Goal: Task Accomplishment & Management: Manage account settings

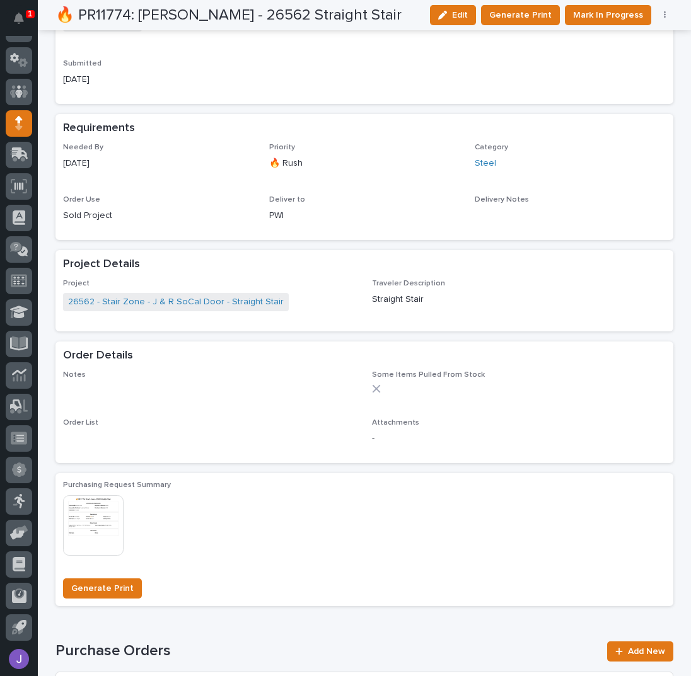
scroll to position [420, 0]
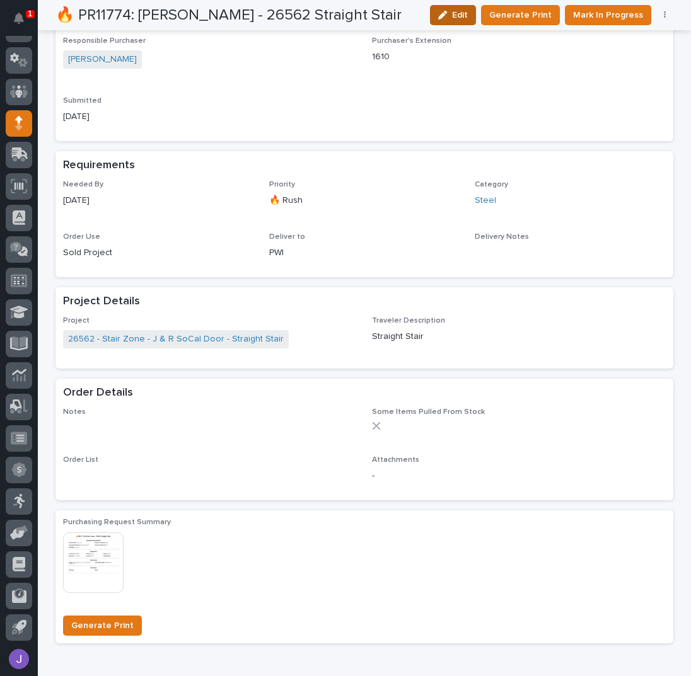
click at [457, 21] on button "Edit" at bounding box center [453, 15] width 46 height 20
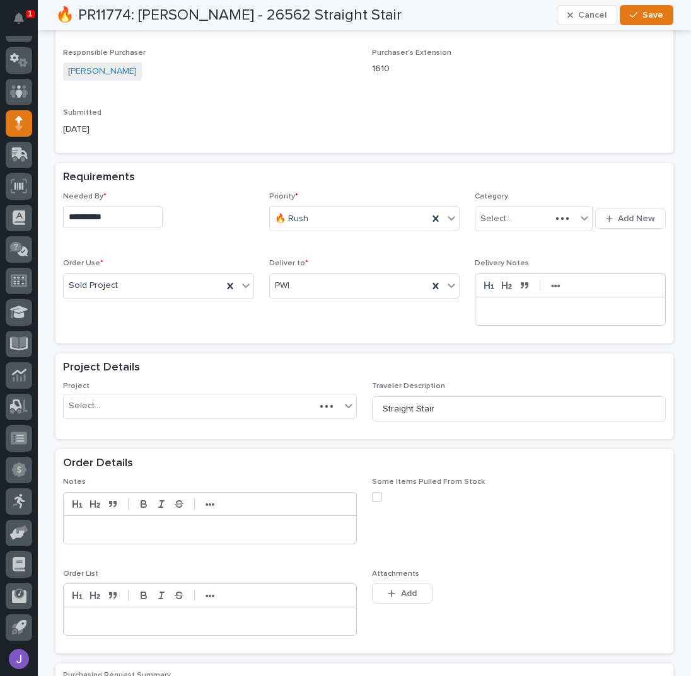
scroll to position [498, 0]
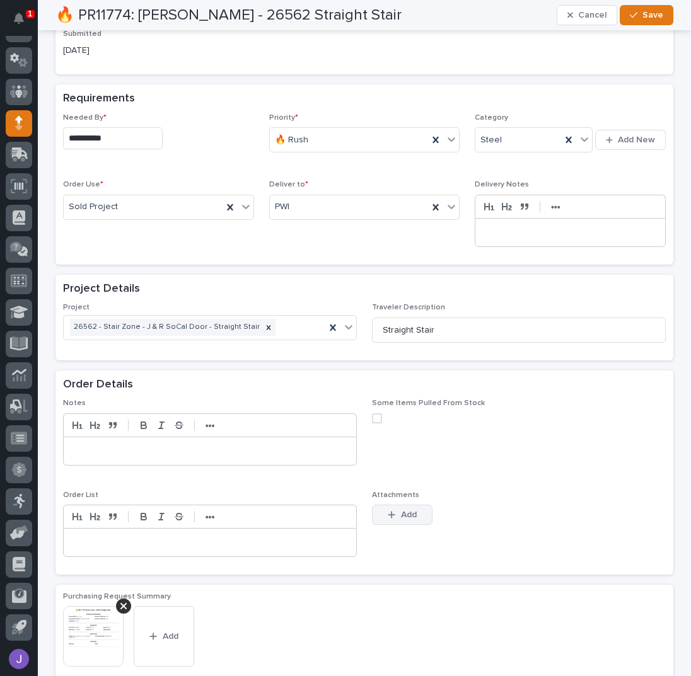
click at [401, 511] on span "Add" at bounding box center [409, 514] width 16 height 9
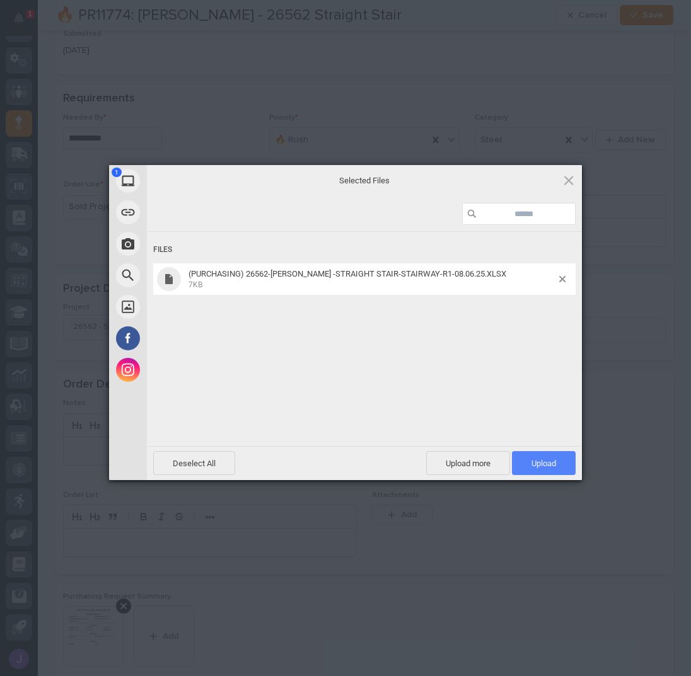
click at [560, 461] on span "Upload 1" at bounding box center [544, 463] width 64 height 24
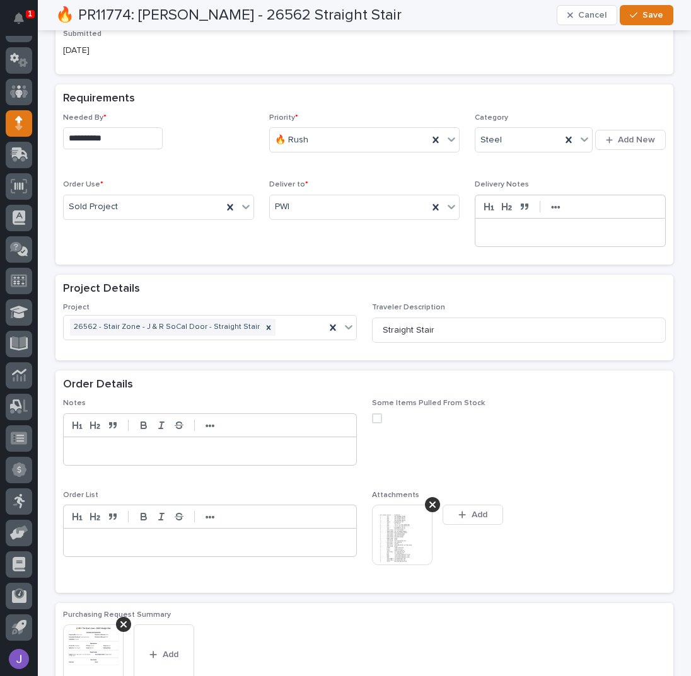
scroll to position [508, 0]
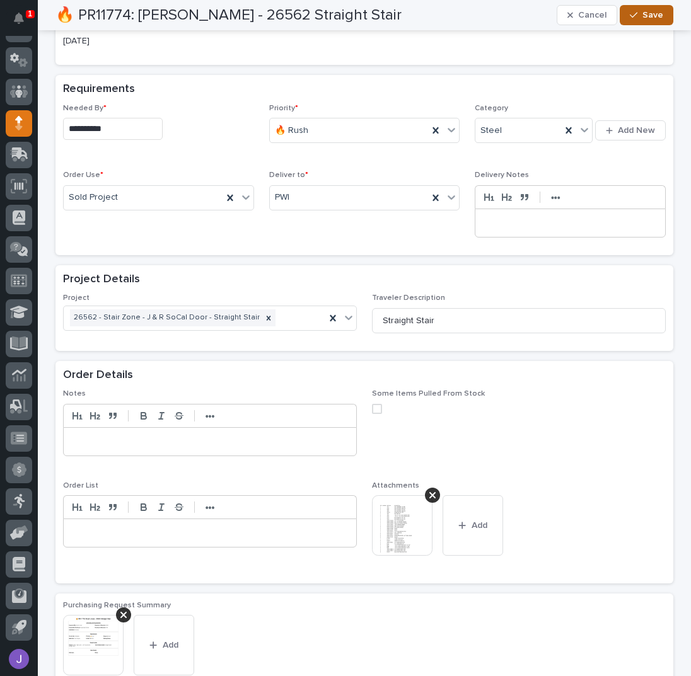
click at [638, 14] on div "button" at bounding box center [635, 15] width 13 height 9
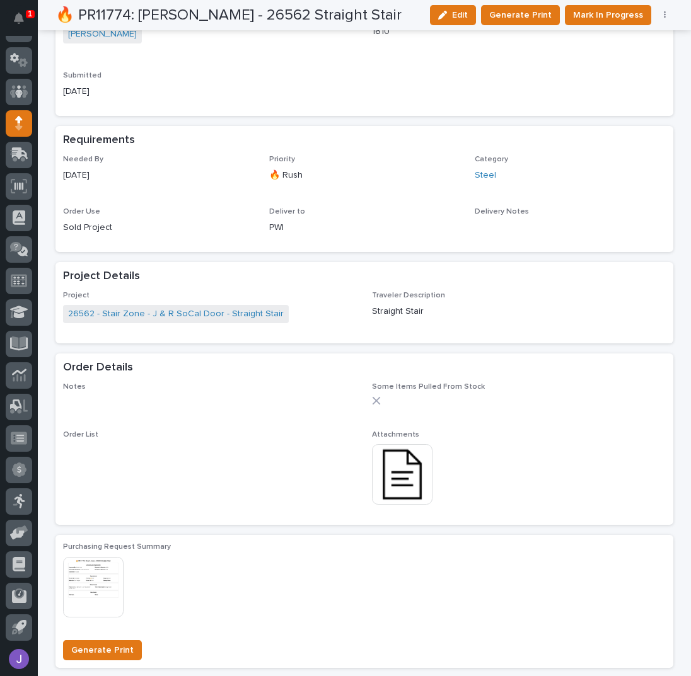
scroll to position [0, 0]
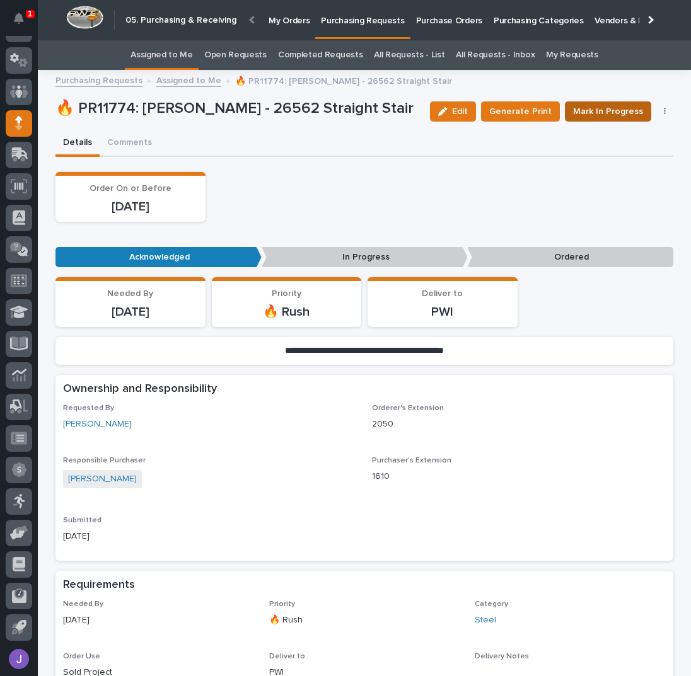
click at [593, 101] on button "Mark In Progress" at bounding box center [608, 111] width 86 height 20
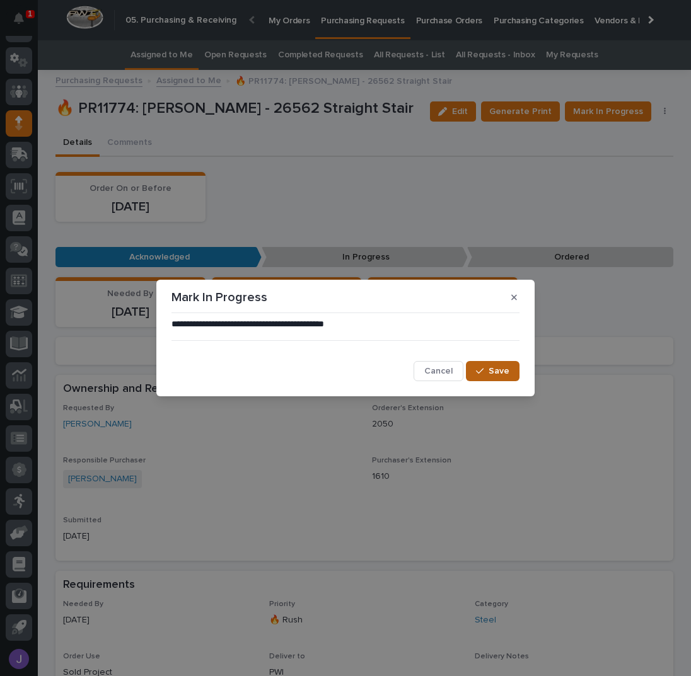
click at [481, 365] on button "Save" at bounding box center [493, 371] width 54 height 20
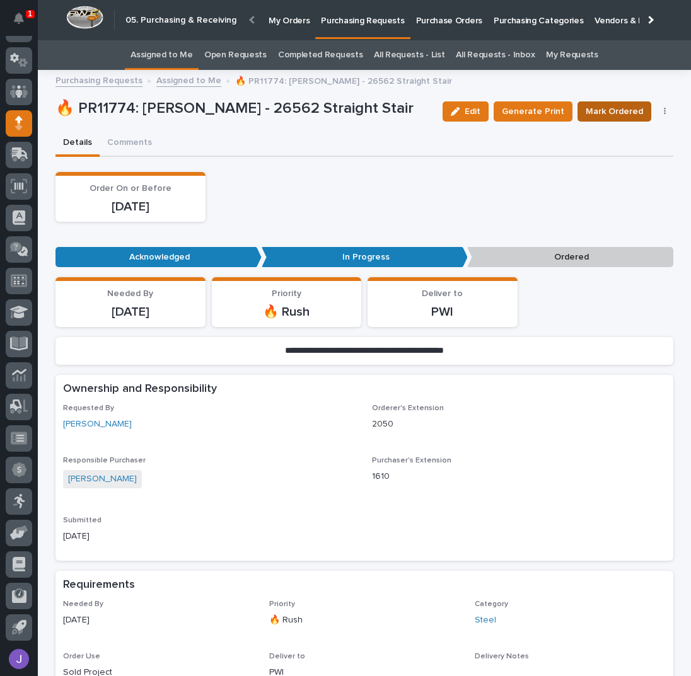
click at [611, 114] on span "Mark Ordered" at bounding box center [613, 111] width 57 height 13
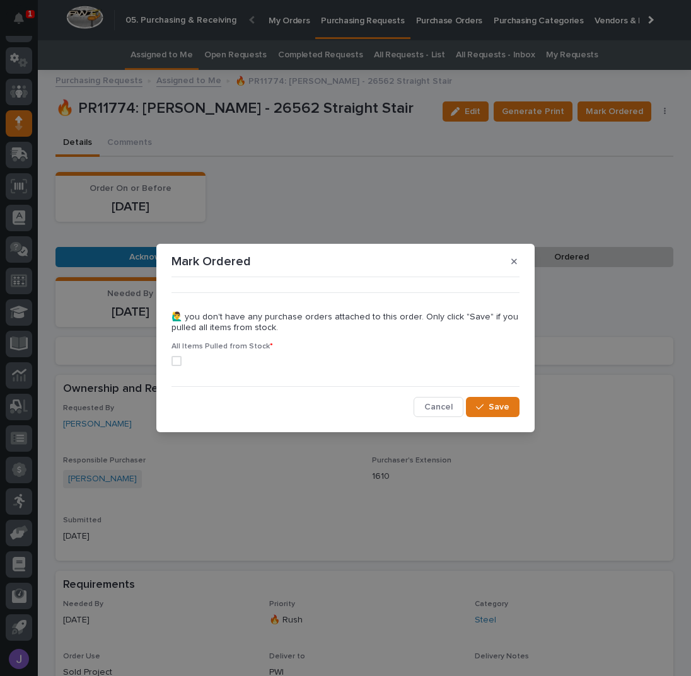
click at [176, 357] on span at bounding box center [176, 361] width 10 height 10
click at [499, 405] on span "Save" at bounding box center [498, 407] width 21 height 9
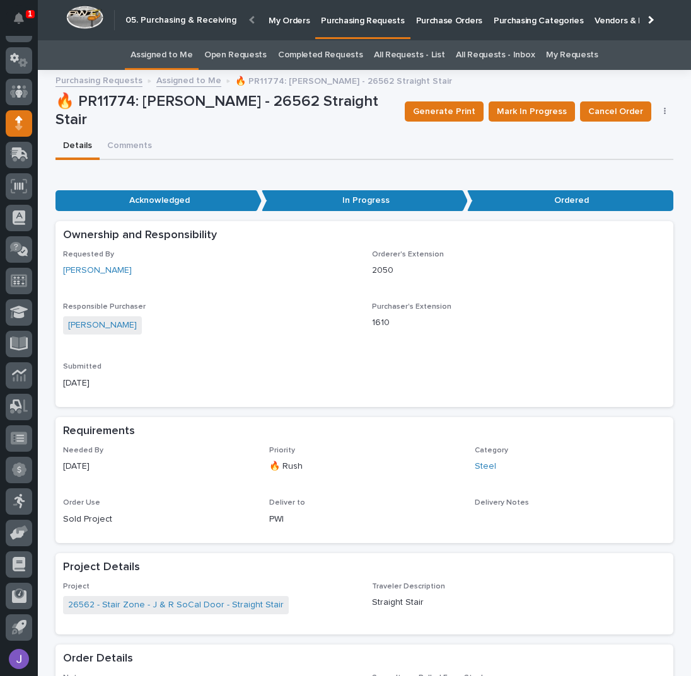
click at [193, 54] on link "Assigned to Me" at bounding box center [161, 55] width 62 height 30
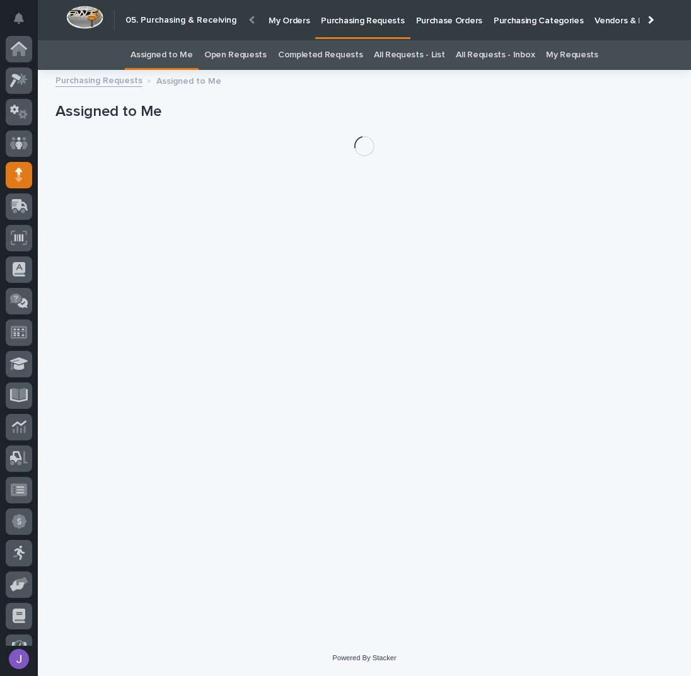
scroll to position [52, 0]
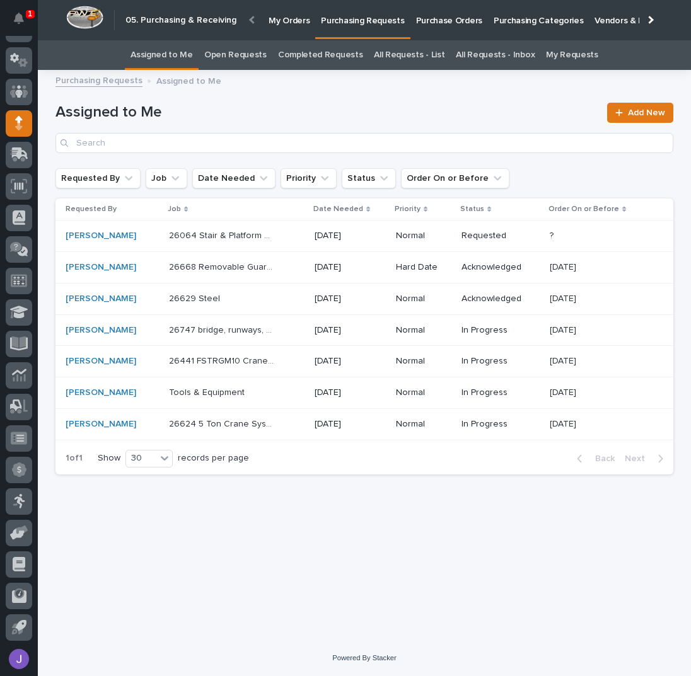
click at [289, 265] on div "26668 Removable Guardrail 26668 Removable Guardrail" at bounding box center [236, 267] width 135 height 21
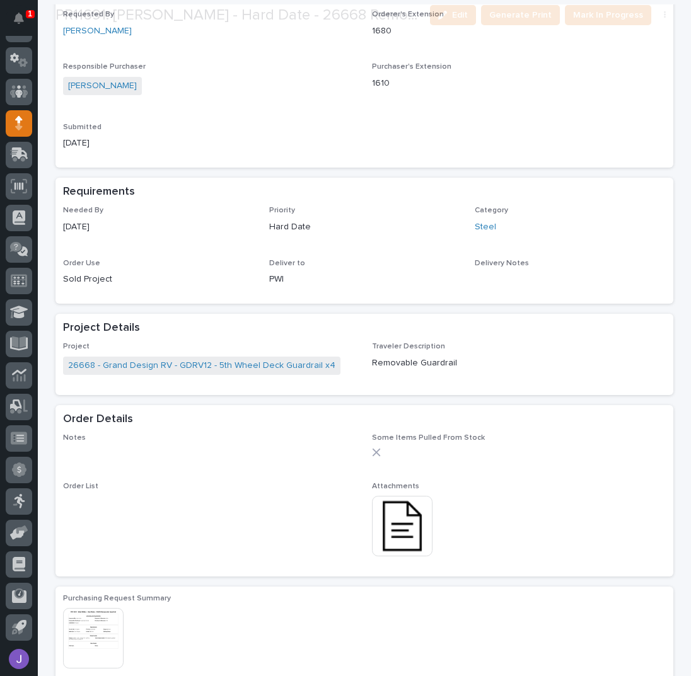
scroll to position [420, 0]
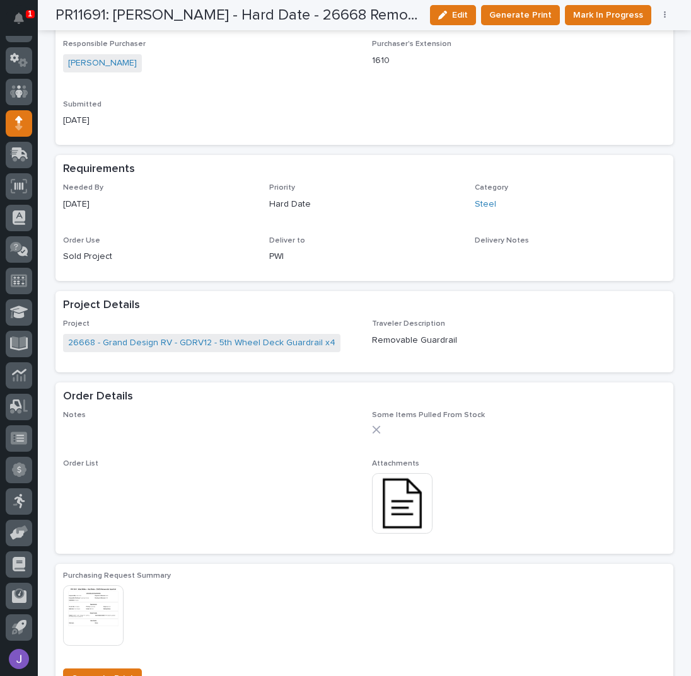
click at [386, 498] on img at bounding box center [402, 503] width 60 height 60
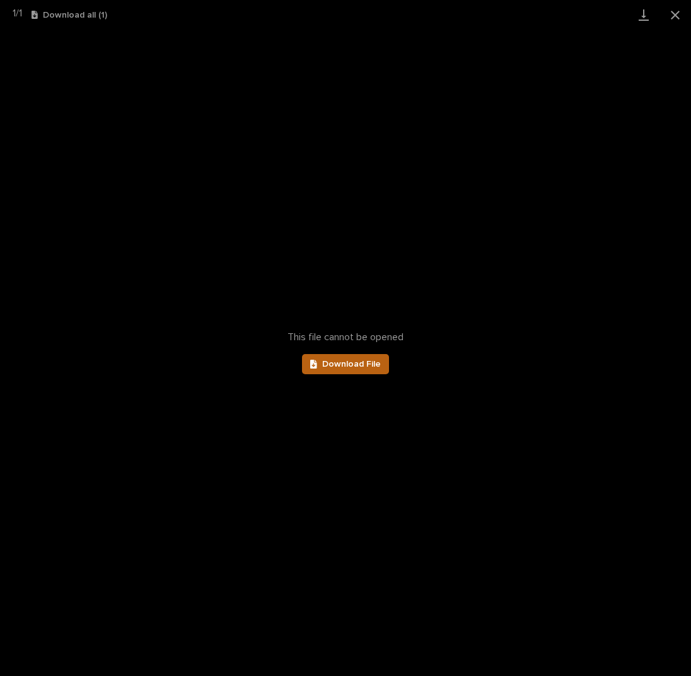
click at [363, 360] on span "Download File" at bounding box center [351, 364] width 59 height 9
click at [679, 14] on button "Close gallery" at bounding box center [675, 15] width 32 height 30
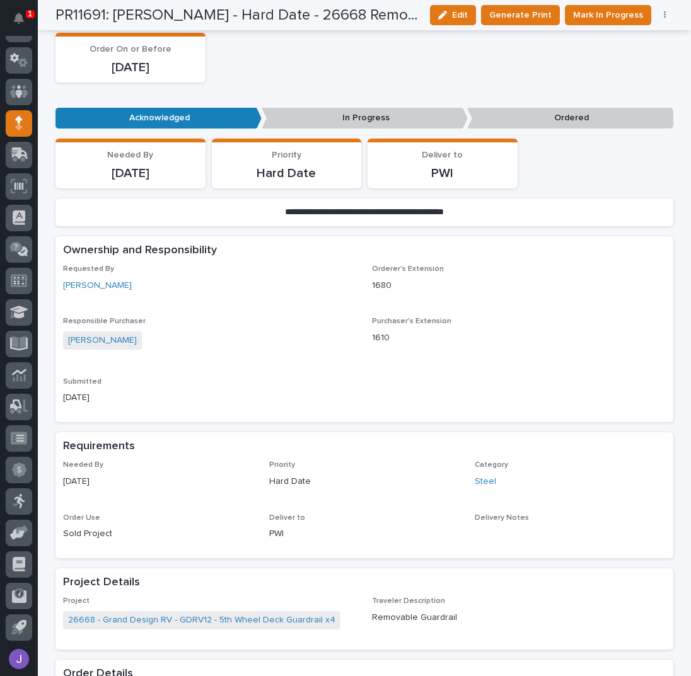
scroll to position [0, 0]
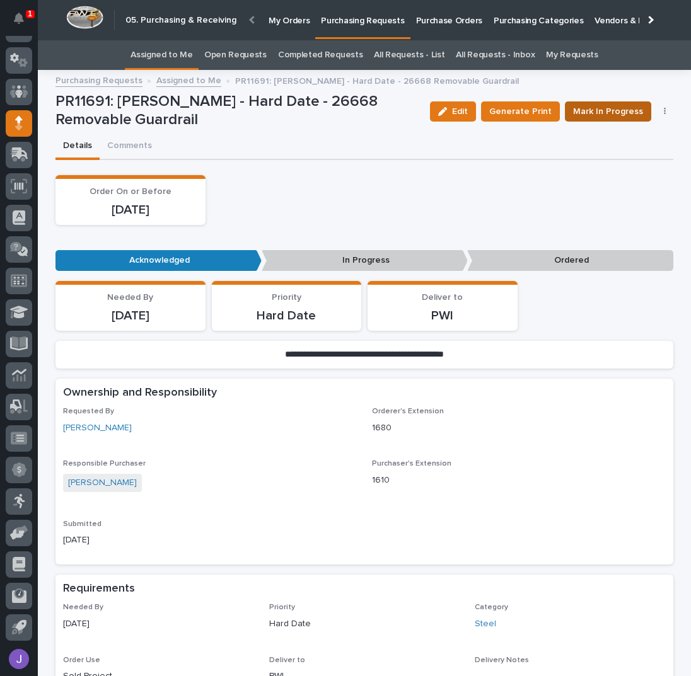
click at [624, 110] on span "Mark In Progress" at bounding box center [608, 111] width 70 height 13
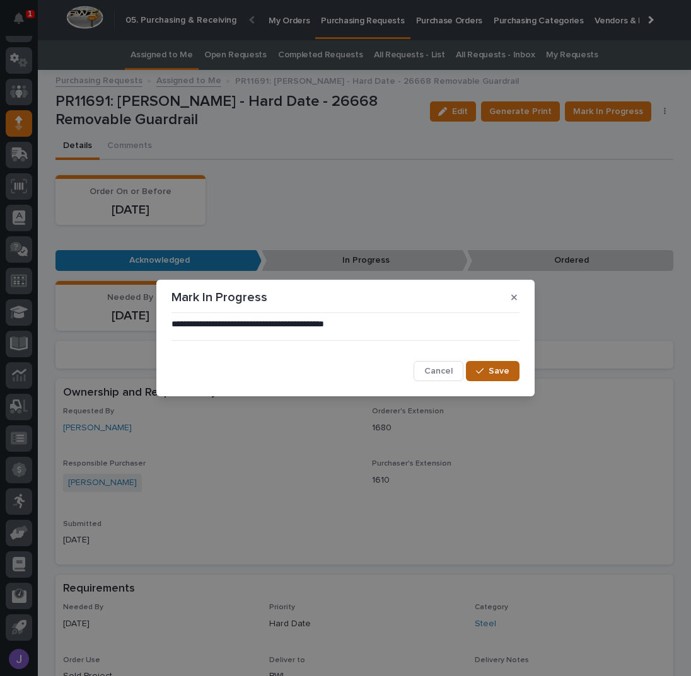
click at [487, 366] on button "Save" at bounding box center [493, 371] width 54 height 20
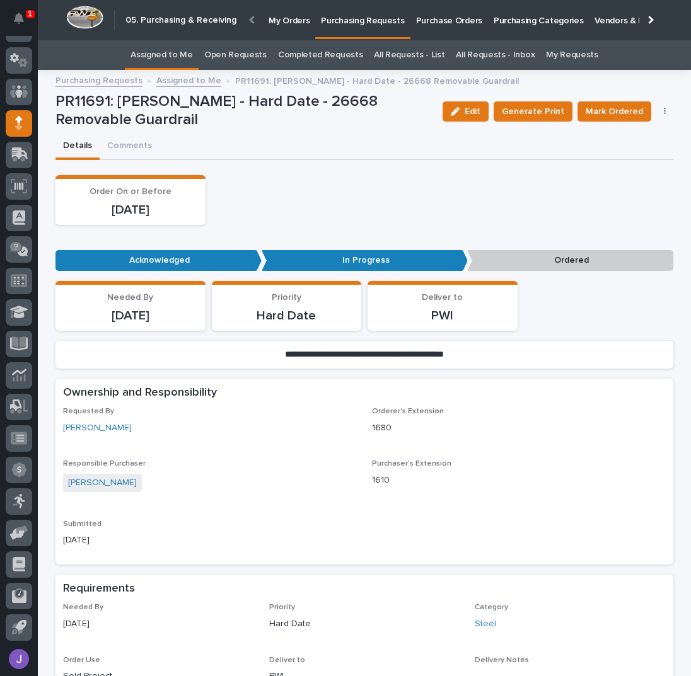
click at [427, 55] on link "All Requests - List" at bounding box center [409, 55] width 71 height 30
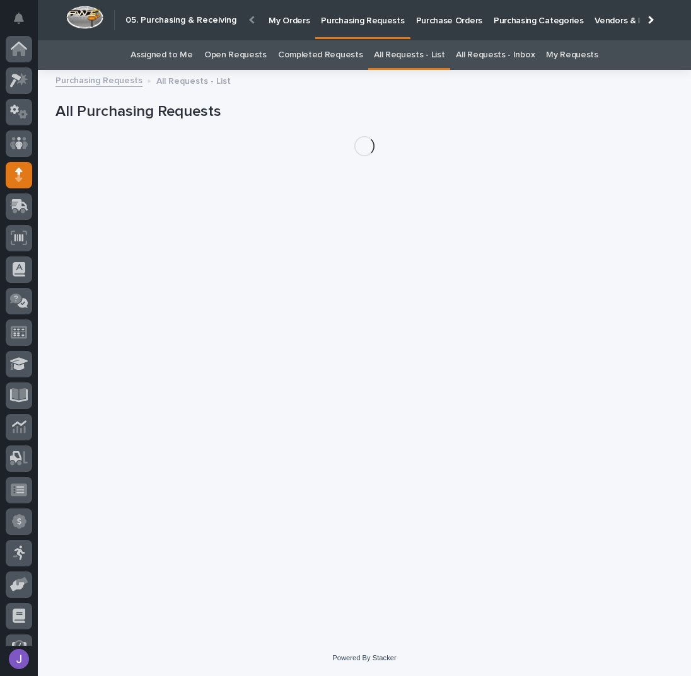
scroll to position [52, 0]
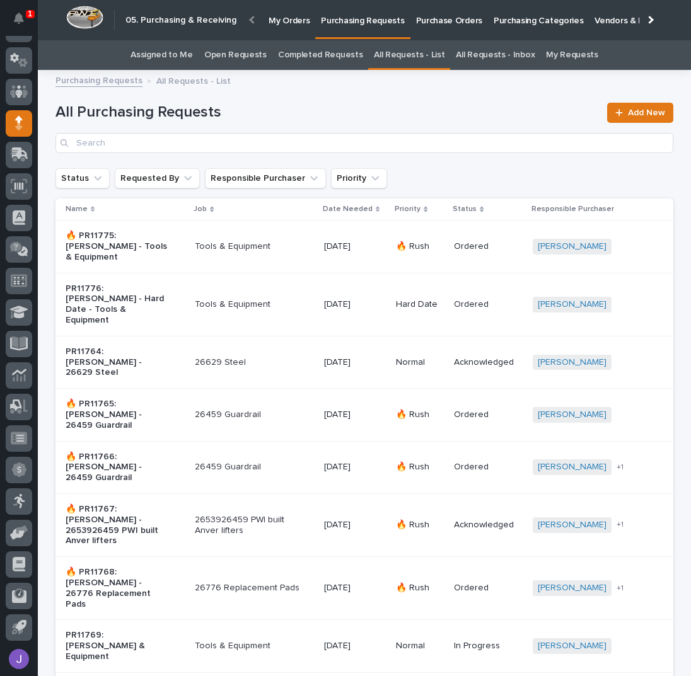
click at [146, 630] on p "PR11769: [PERSON_NAME] & Equipment" at bounding box center [118, 646] width 105 height 32
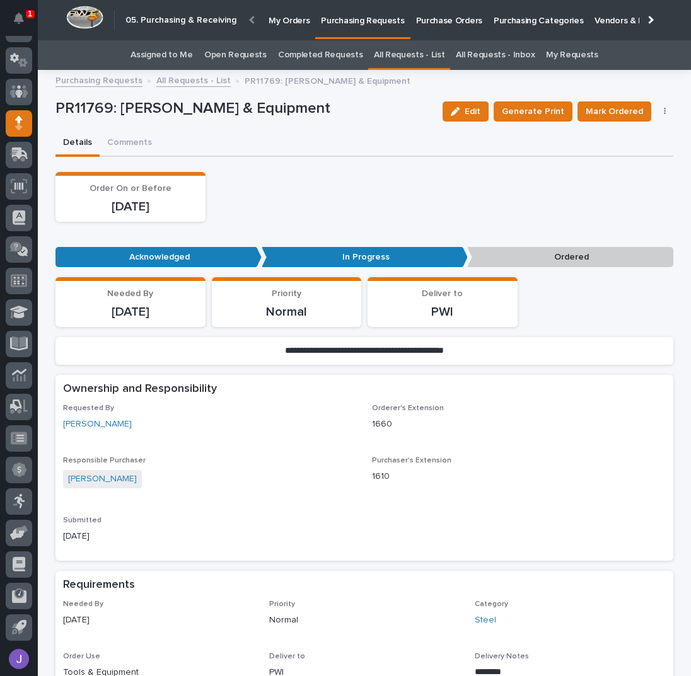
click at [171, 63] on link "Assigned to Me" at bounding box center [161, 55] width 62 height 30
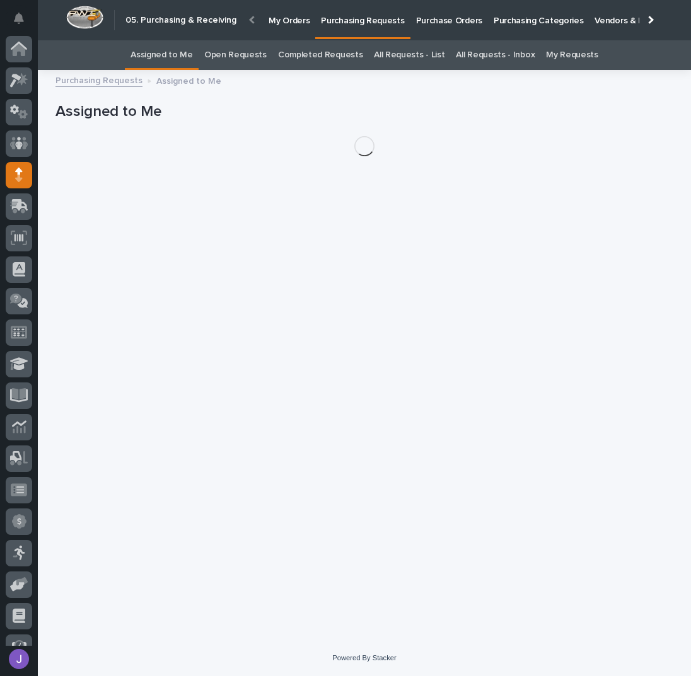
scroll to position [52, 0]
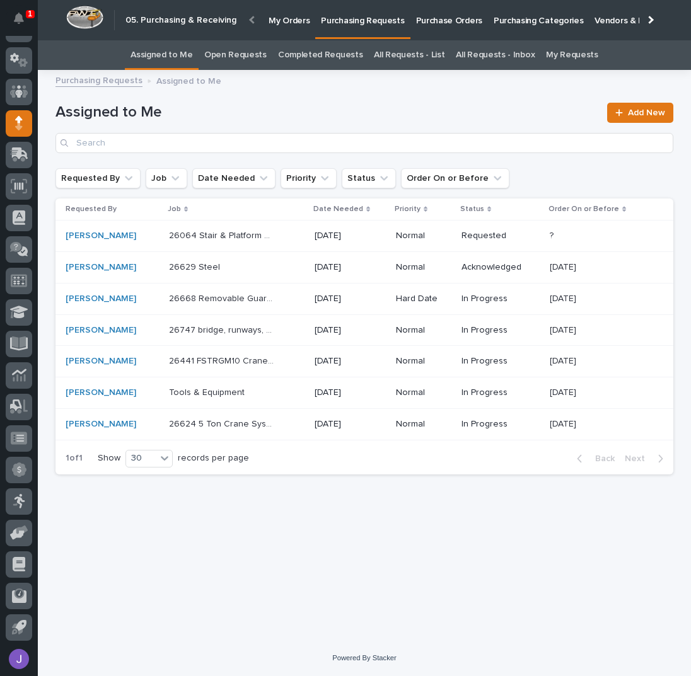
click at [288, 239] on div "26064 Stair & Platform steel 26064 Stair & Platform steel" at bounding box center [236, 236] width 135 height 21
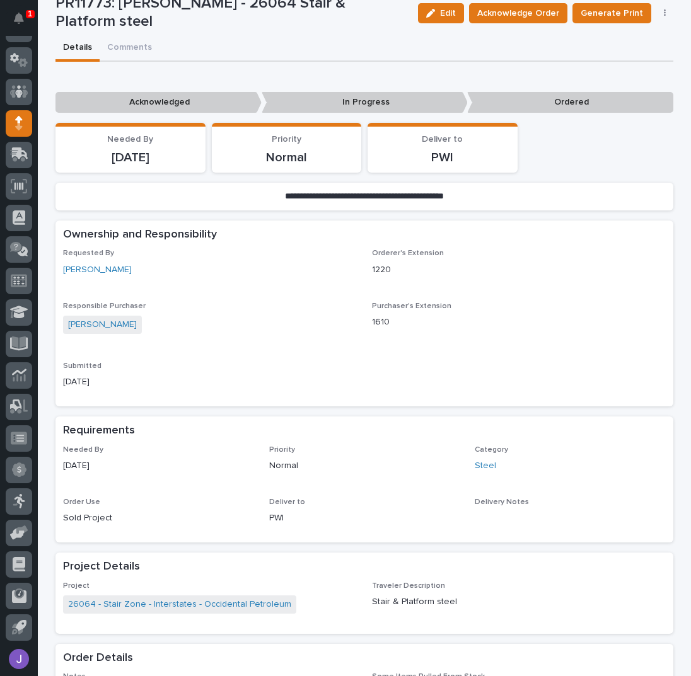
scroll to position [336, 0]
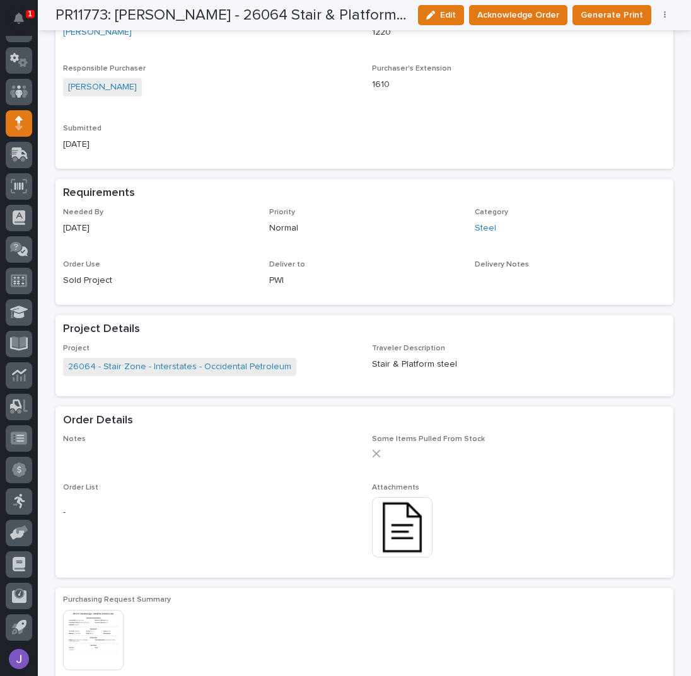
click at [399, 532] on img at bounding box center [402, 527] width 60 height 60
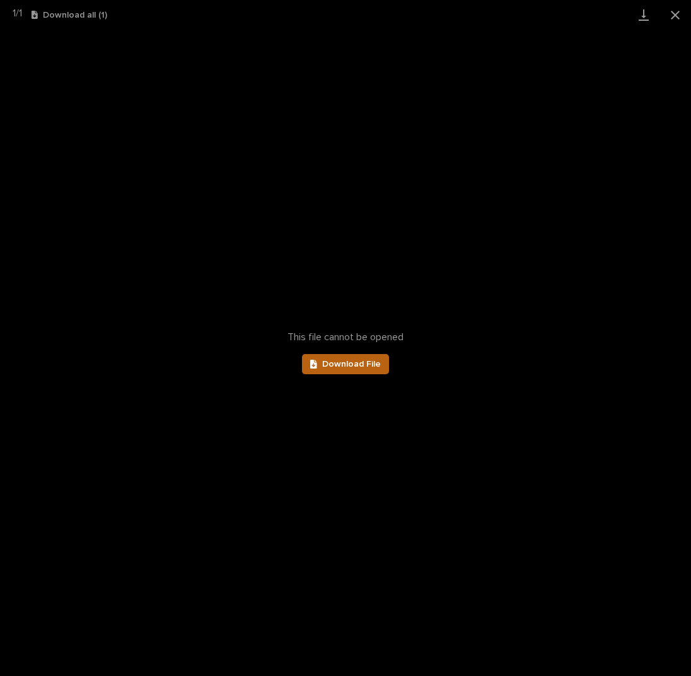
click at [367, 374] on link "Download File" at bounding box center [345, 364] width 87 height 20
click at [675, 13] on button "Close gallery" at bounding box center [675, 15] width 32 height 30
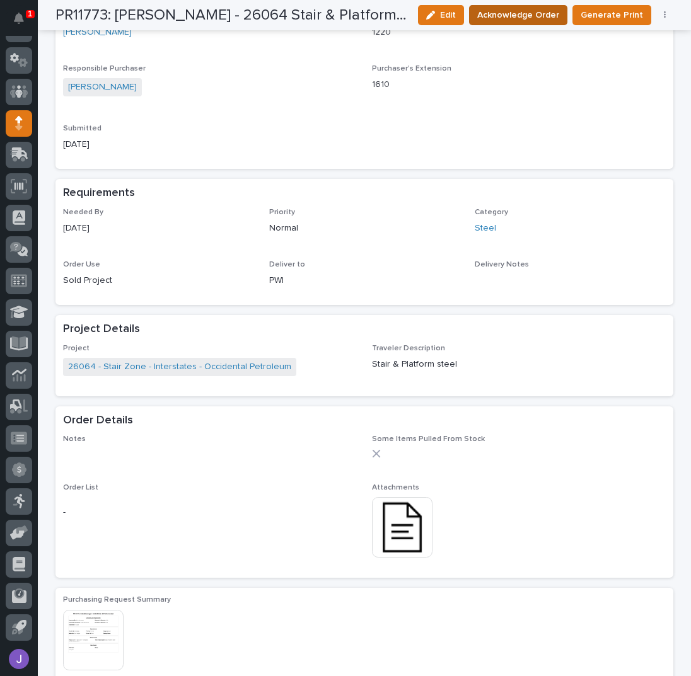
click at [555, 7] on button "Acknowledge Order" at bounding box center [518, 15] width 98 height 20
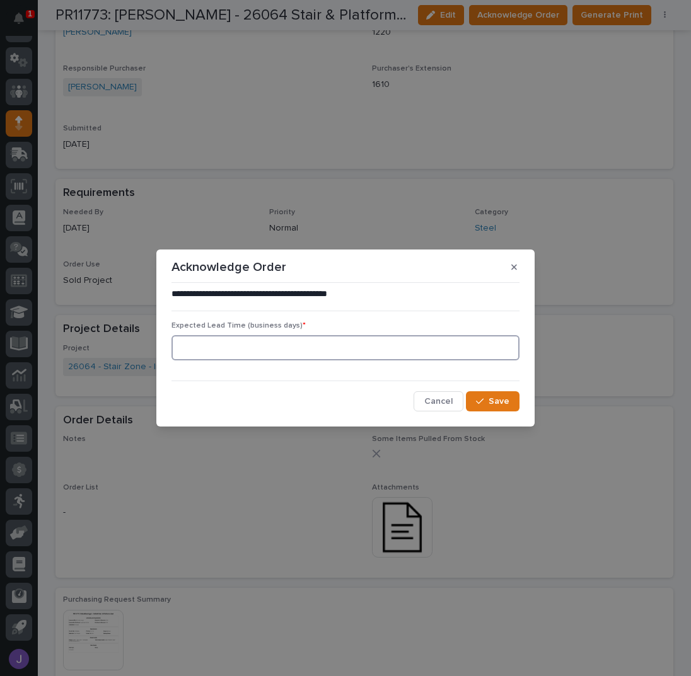
click at [309, 336] on input at bounding box center [345, 347] width 348 height 25
type input "0"
click at [500, 405] on span "Save" at bounding box center [498, 401] width 21 height 9
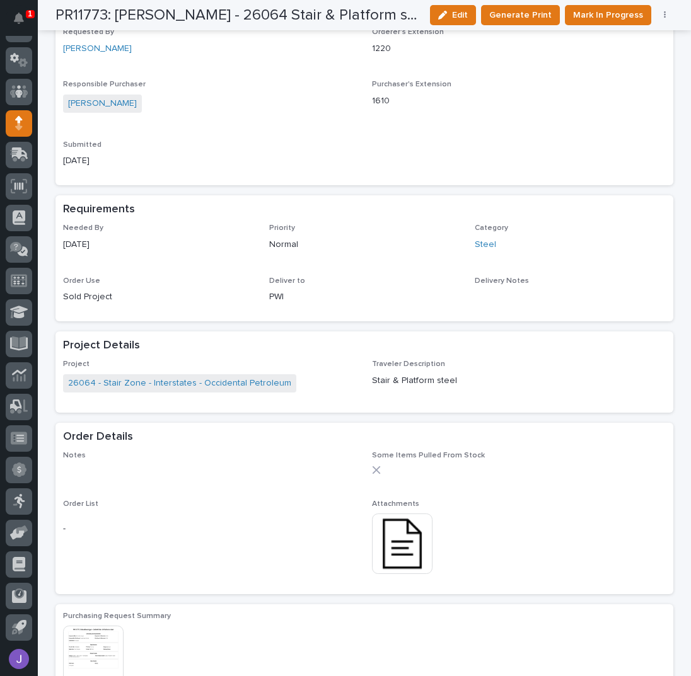
scroll to position [464, 0]
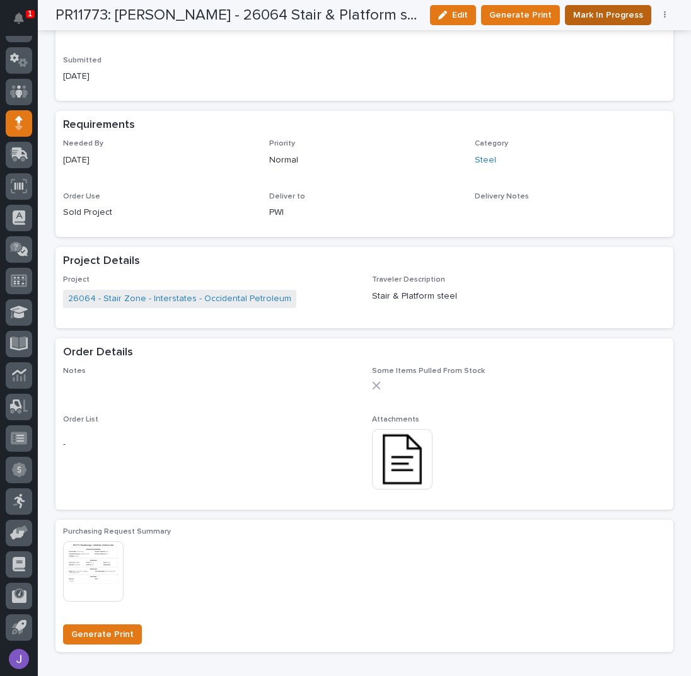
drag, startPoint x: 5, startPoint y: 243, endPoint x: 617, endPoint y: 8, distance: 655.2
click at [617, 8] on button "Mark In Progress" at bounding box center [608, 15] width 86 height 20
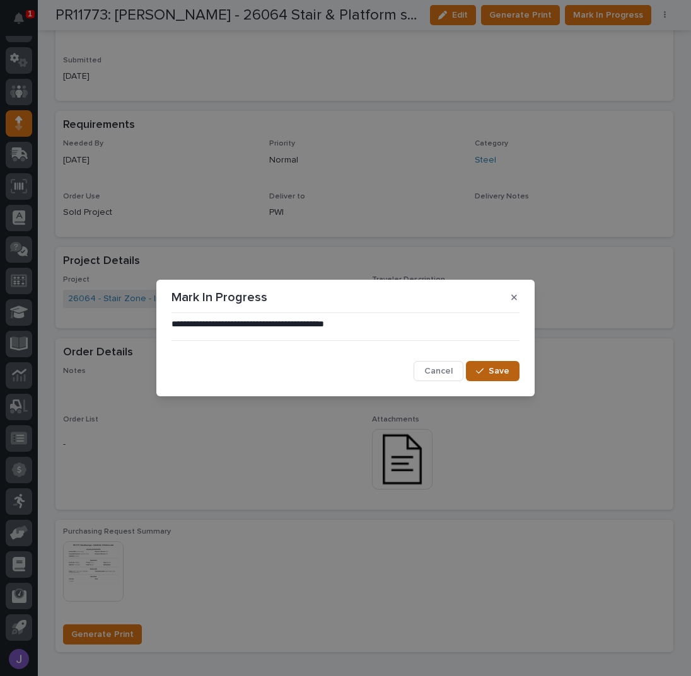
click at [500, 369] on span "Save" at bounding box center [498, 371] width 21 height 9
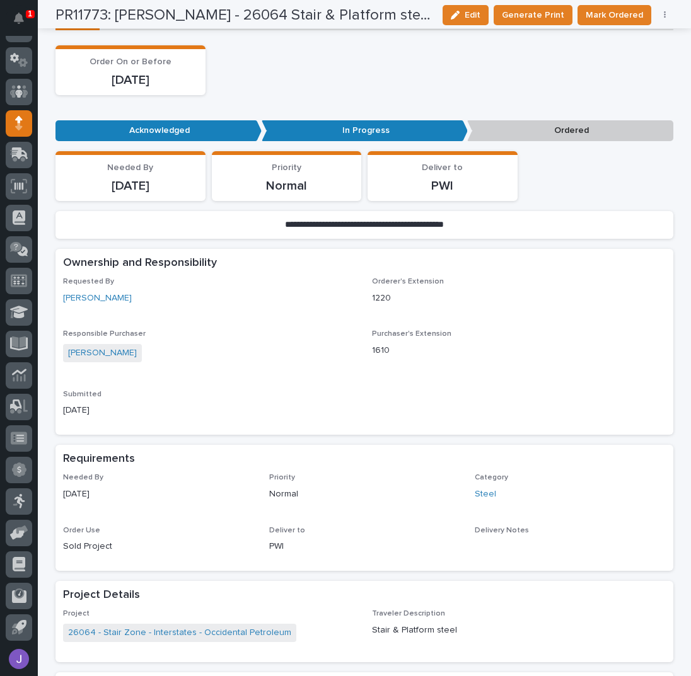
scroll to position [128, 0]
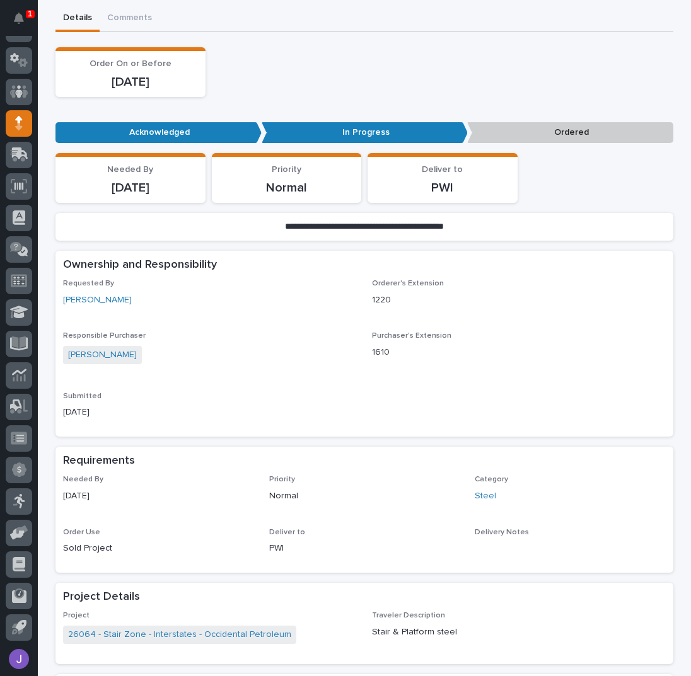
drag, startPoint x: 480, startPoint y: 371, endPoint x: 473, endPoint y: 370, distance: 7.0
drag, startPoint x: 473, startPoint y: 370, endPoint x: 316, endPoint y: 83, distance: 326.5
click at [316, 83] on div "Order On or Before [DATE]" at bounding box center [364, 72] width 618 height 50
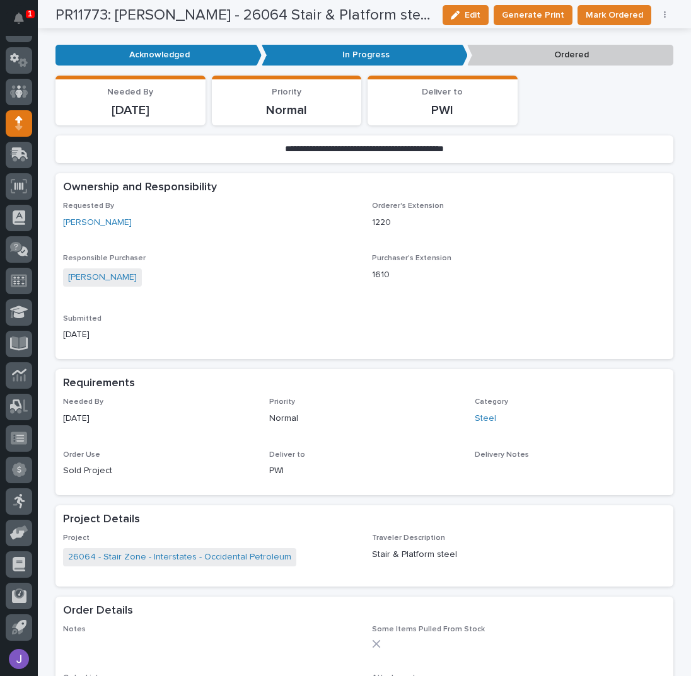
scroll to position [0, 0]
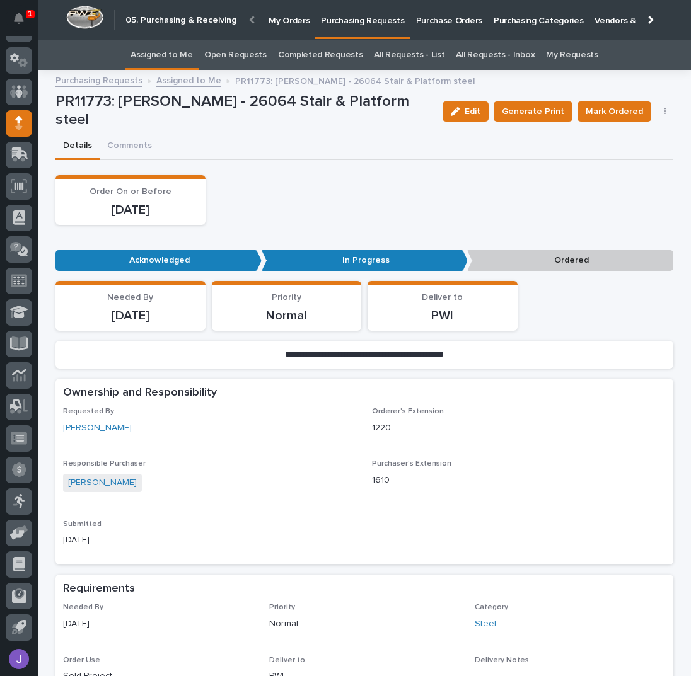
click at [176, 50] on link "Assigned to Me" at bounding box center [161, 55] width 62 height 30
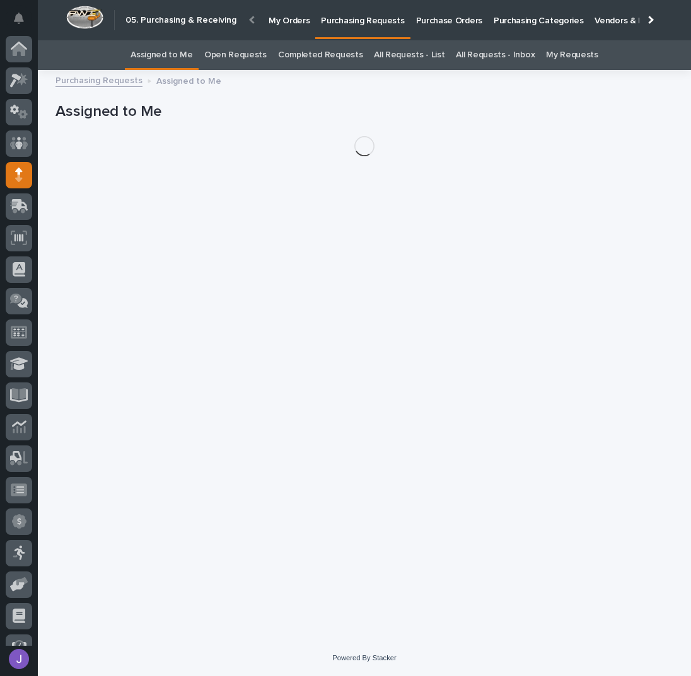
scroll to position [52, 0]
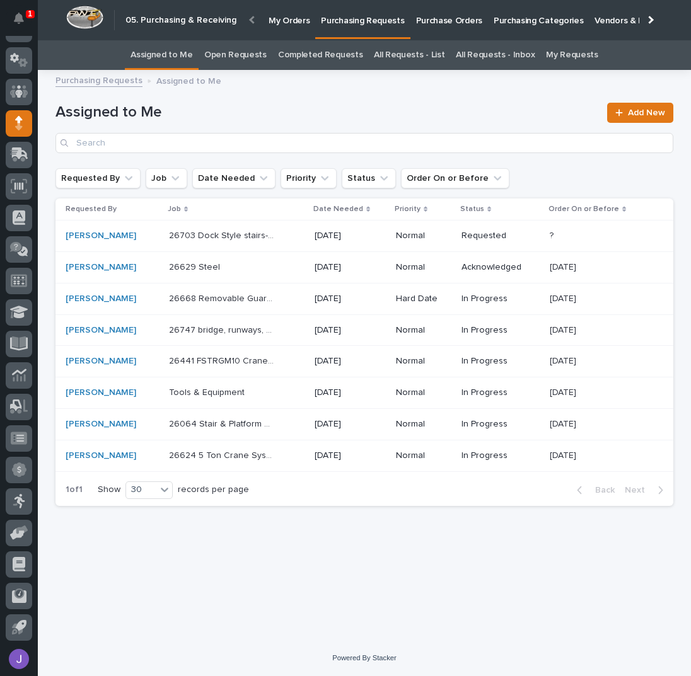
click at [296, 241] on div "26703 Dock Style stairs- steel 26703 Dock Style stairs- steel" at bounding box center [236, 236] width 135 height 21
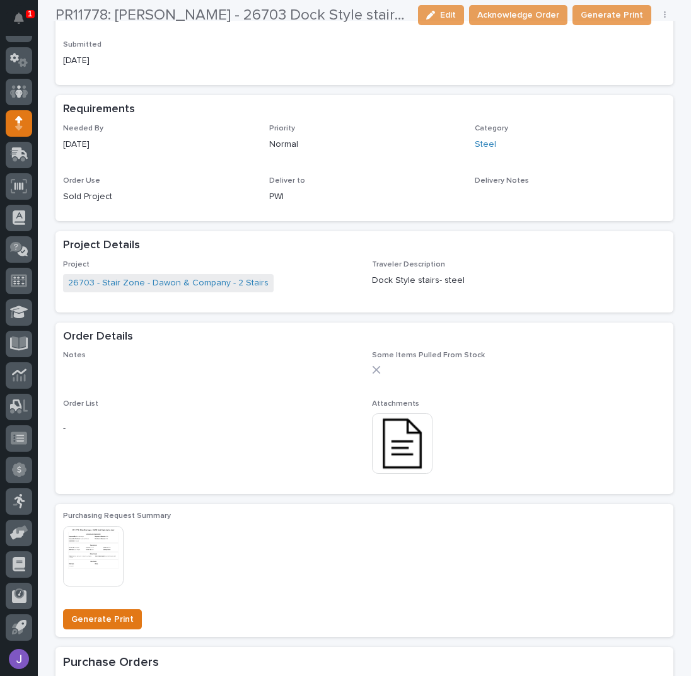
scroll to position [420, 0]
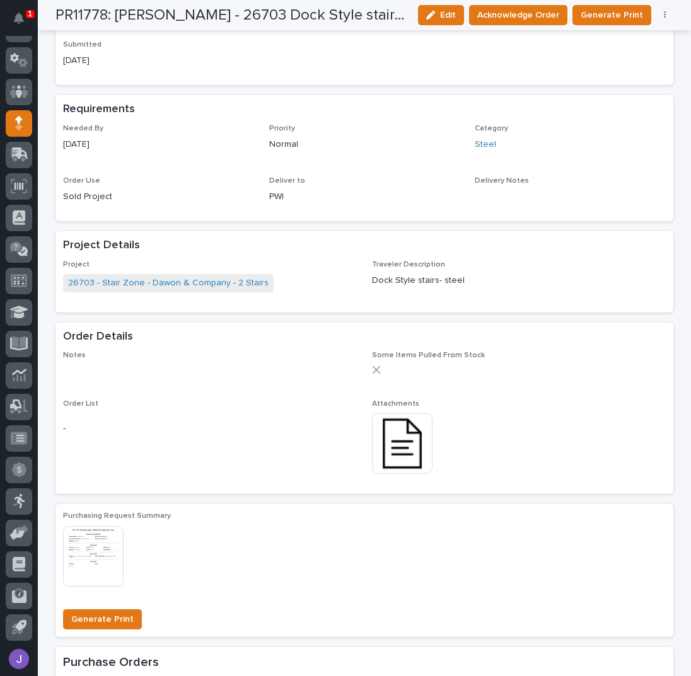
click at [393, 445] on img at bounding box center [402, 443] width 60 height 60
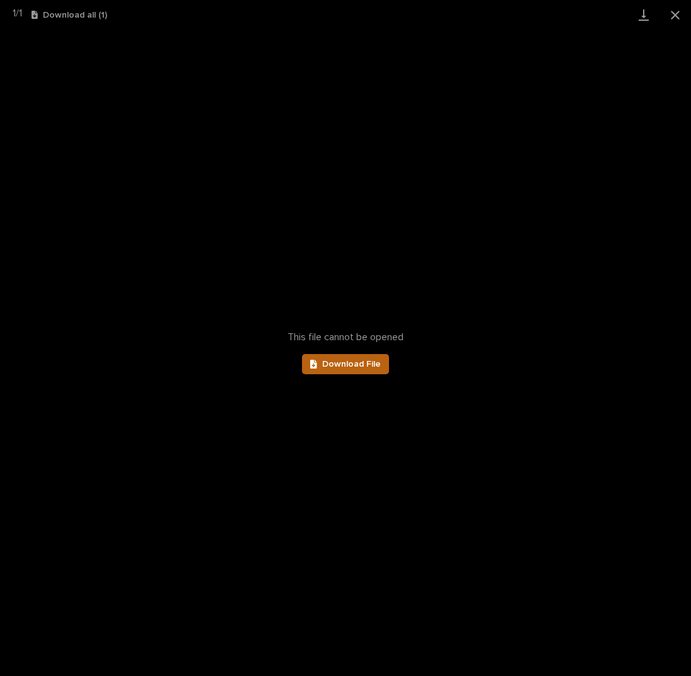
click at [367, 367] on span "Download File" at bounding box center [351, 364] width 59 height 9
click at [686, 13] on button "Close gallery" at bounding box center [675, 15] width 32 height 30
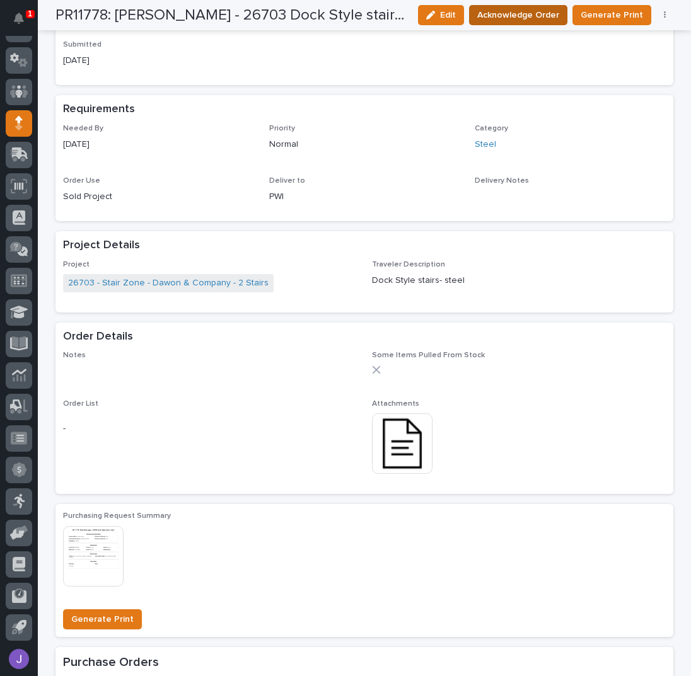
click at [544, 22] on button "Acknowledge Order" at bounding box center [518, 15] width 98 height 20
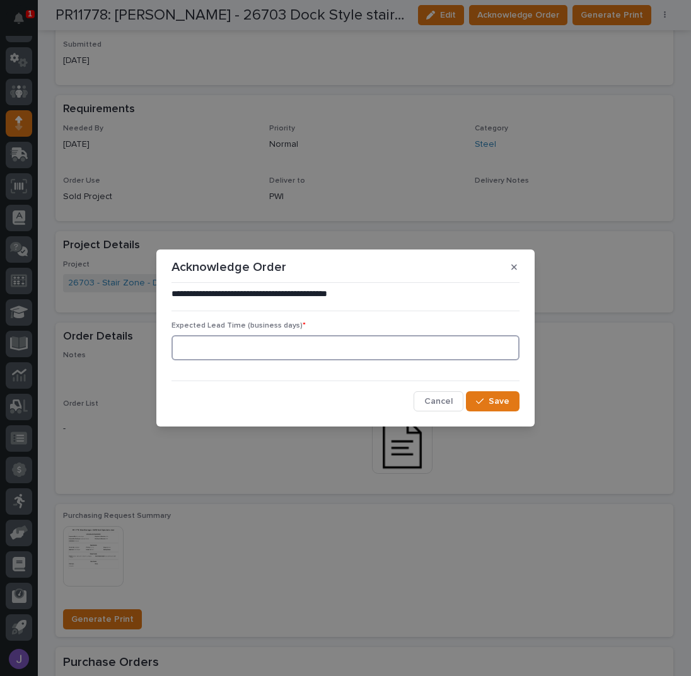
click at [377, 354] on input at bounding box center [345, 347] width 348 height 25
type input "0"
click at [496, 399] on span "Save" at bounding box center [498, 401] width 21 height 9
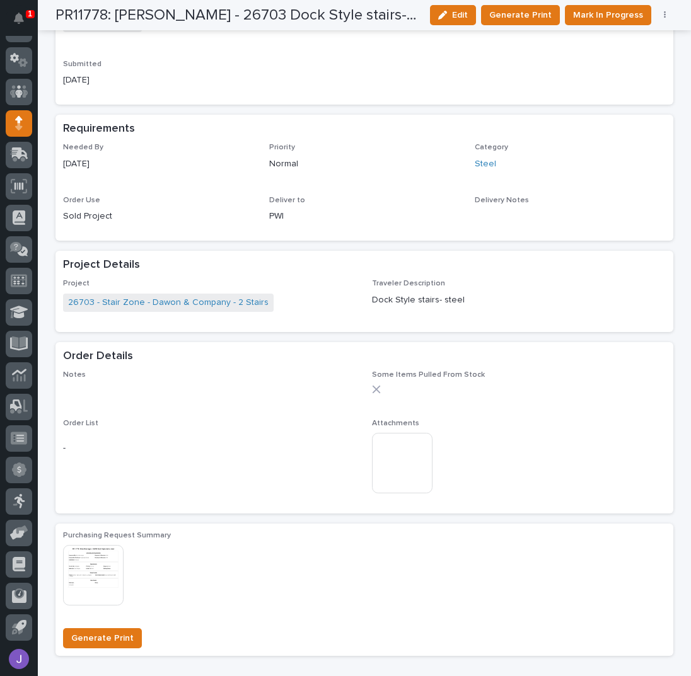
scroll to position [550, 0]
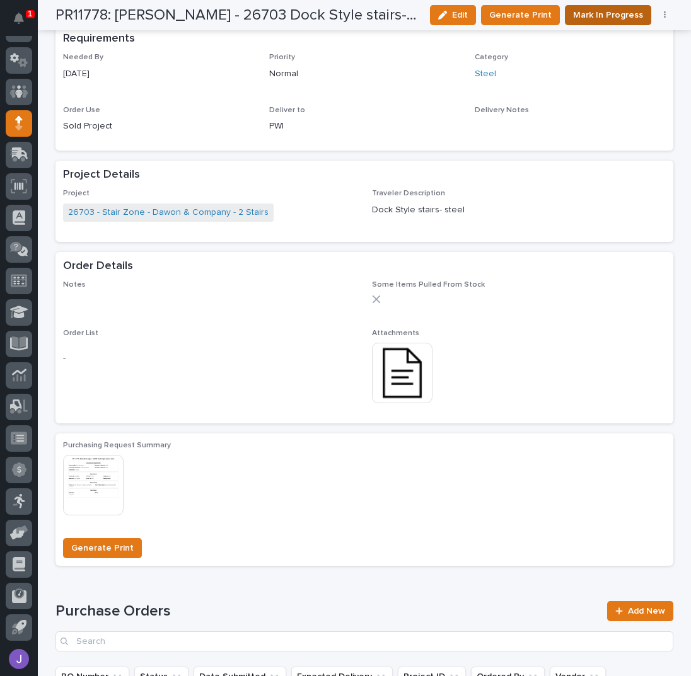
click at [581, 11] on span "Mark In Progress" at bounding box center [608, 15] width 70 height 13
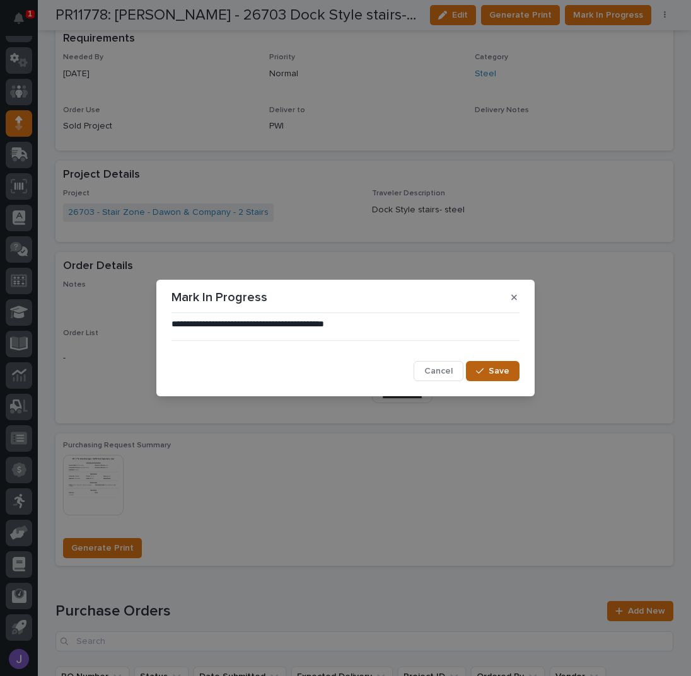
click at [478, 374] on icon "button" at bounding box center [480, 371] width 8 height 9
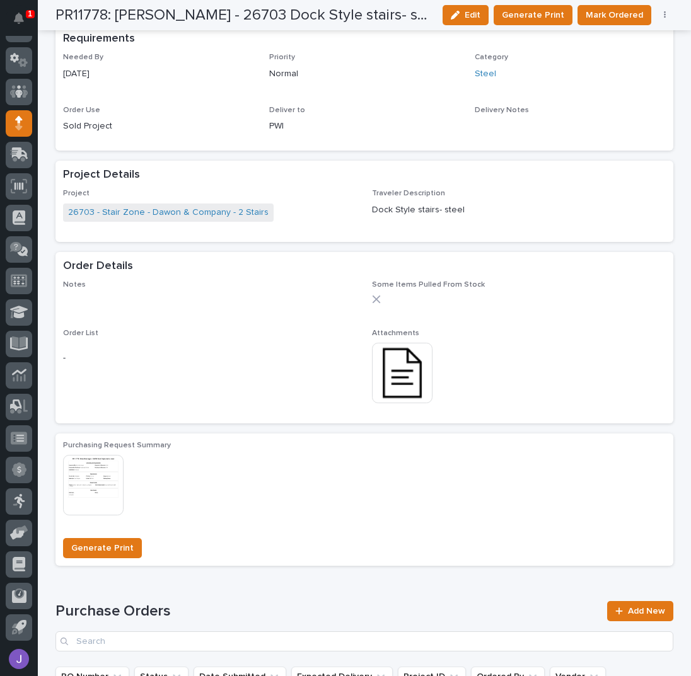
scroll to position [548, 0]
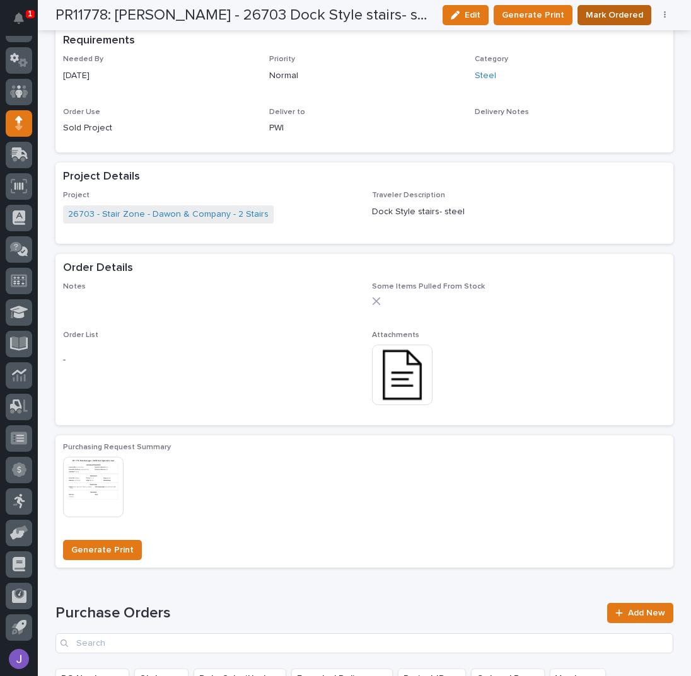
click at [621, 16] on span "Mark Ordered" at bounding box center [613, 15] width 57 height 13
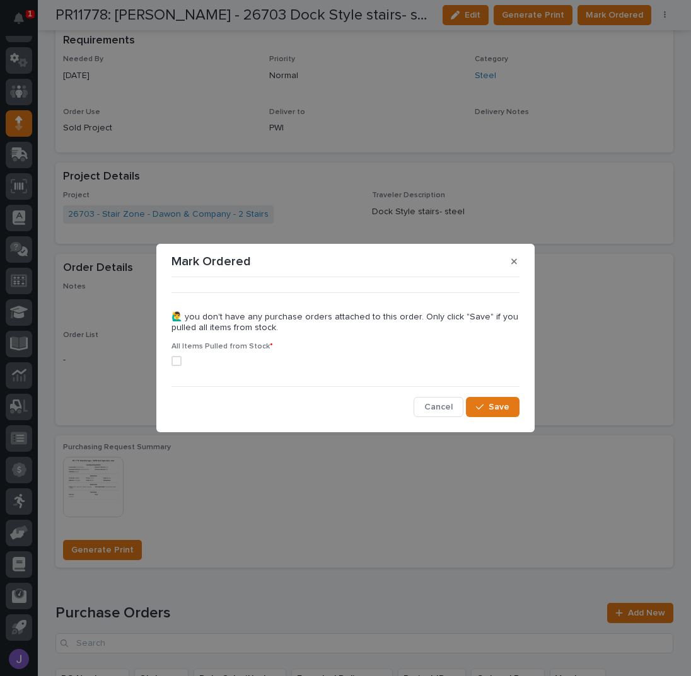
click at [180, 362] on label at bounding box center [345, 361] width 348 height 10
click at [491, 408] on span "Save" at bounding box center [498, 407] width 21 height 9
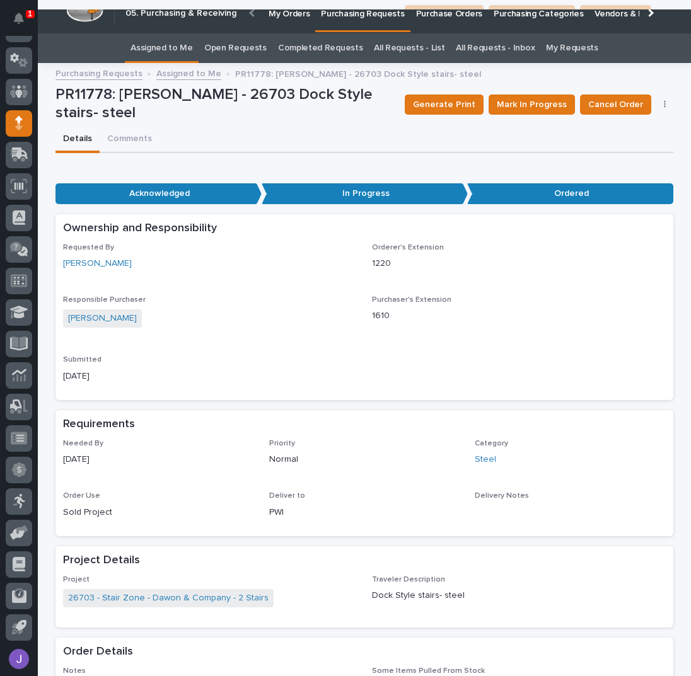
scroll to position [0, 0]
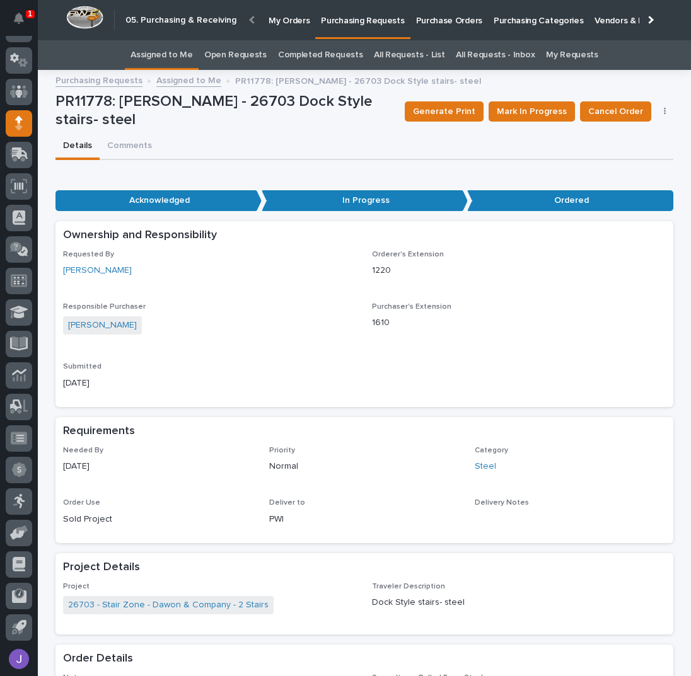
click at [190, 55] on link "Assigned to Me" at bounding box center [161, 55] width 62 height 30
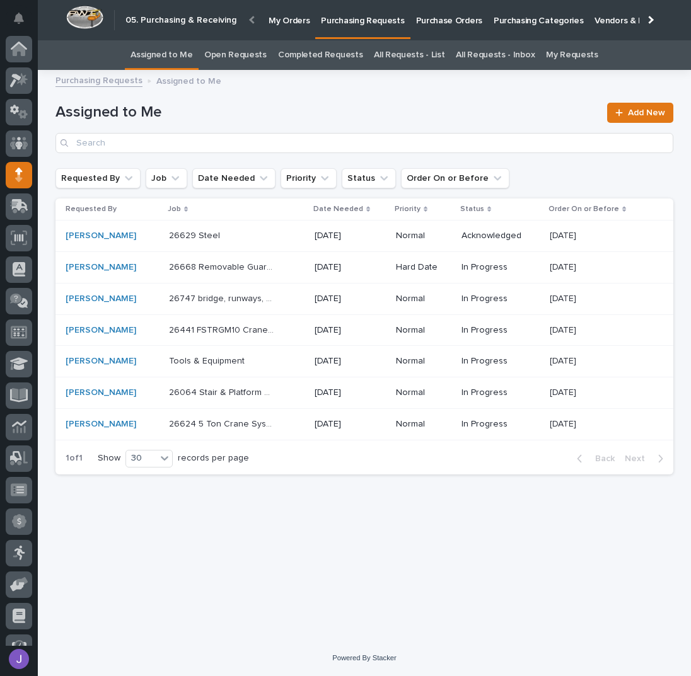
scroll to position [52, 0]
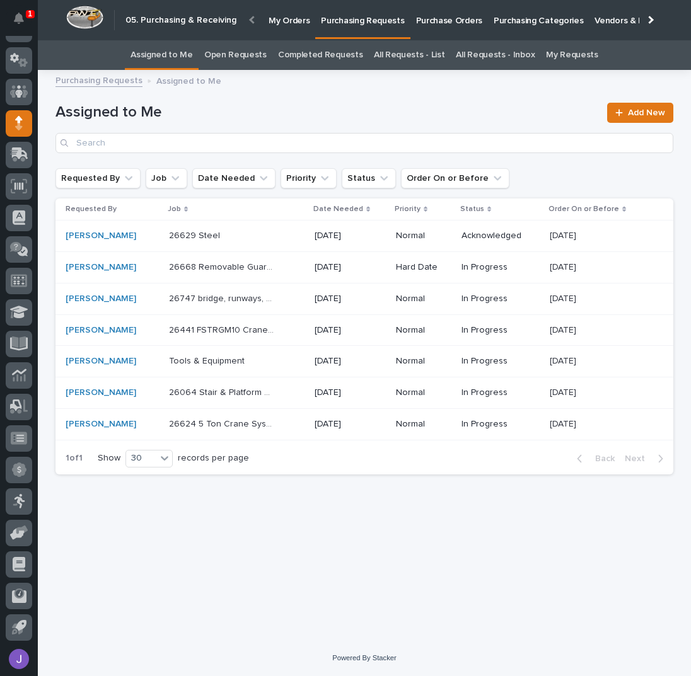
click at [293, 307] on div "26747 bridge, runways, headers, Electrotrack 26747 bridge, runways, headers, El…" at bounding box center [236, 299] width 135 height 21
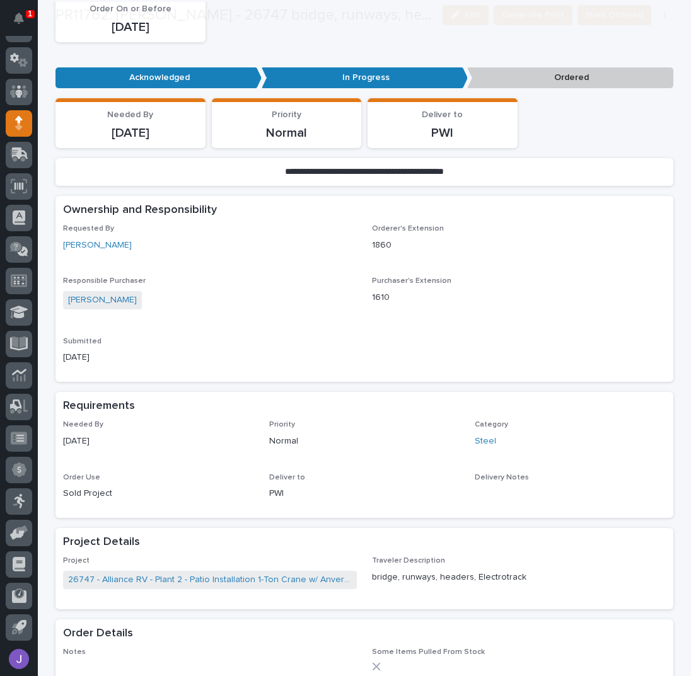
scroll to position [252, 0]
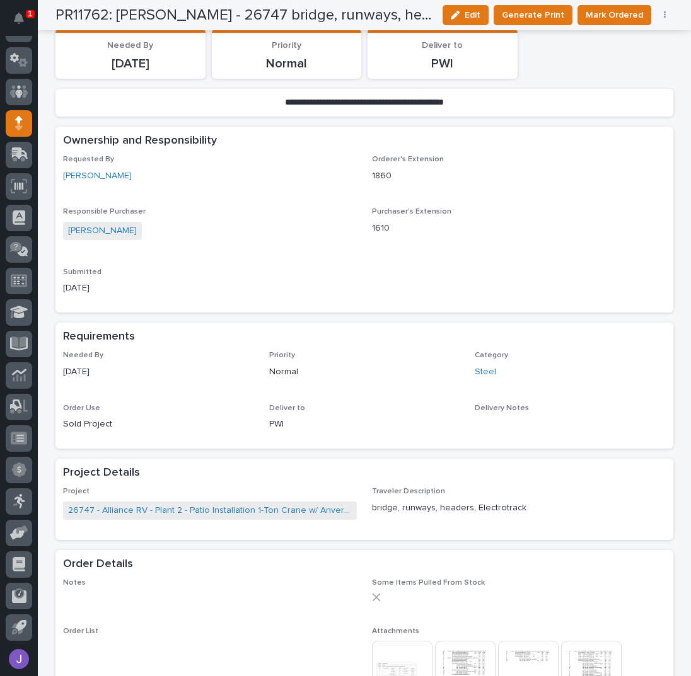
click at [662, 15] on button "button" at bounding box center [665, 15] width 18 height 9
click at [611, 57] on span "Edit Linked PO's" at bounding box center [624, 60] width 64 height 13
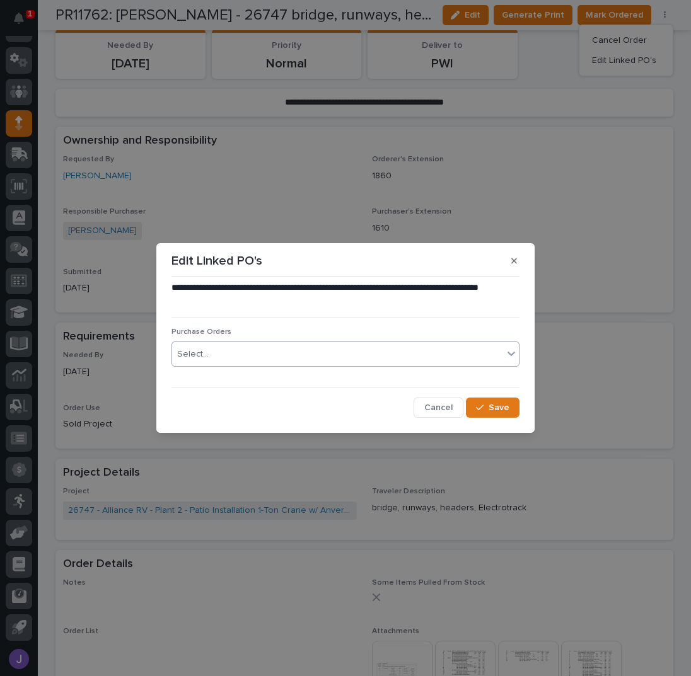
drag, startPoint x: 295, startPoint y: 347, endPoint x: 303, endPoint y: 346, distance: 8.3
click at [298, 347] on div "Select..." at bounding box center [337, 354] width 331 height 21
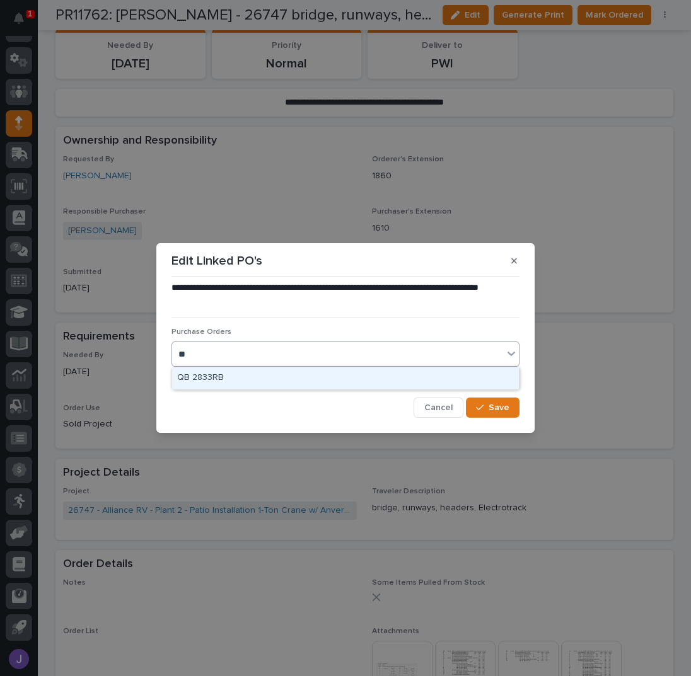
type input "*"
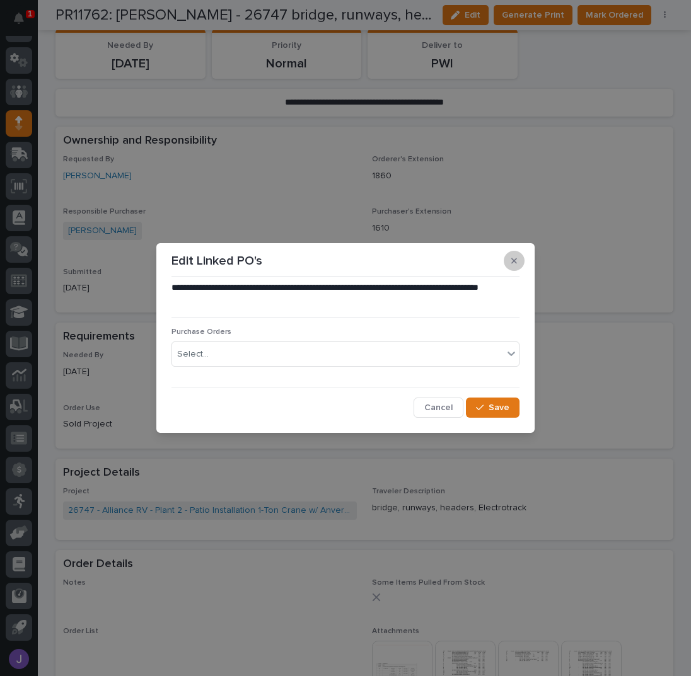
click at [512, 259] on icon "button" at bounding box center [514, 260] width 6 height 9
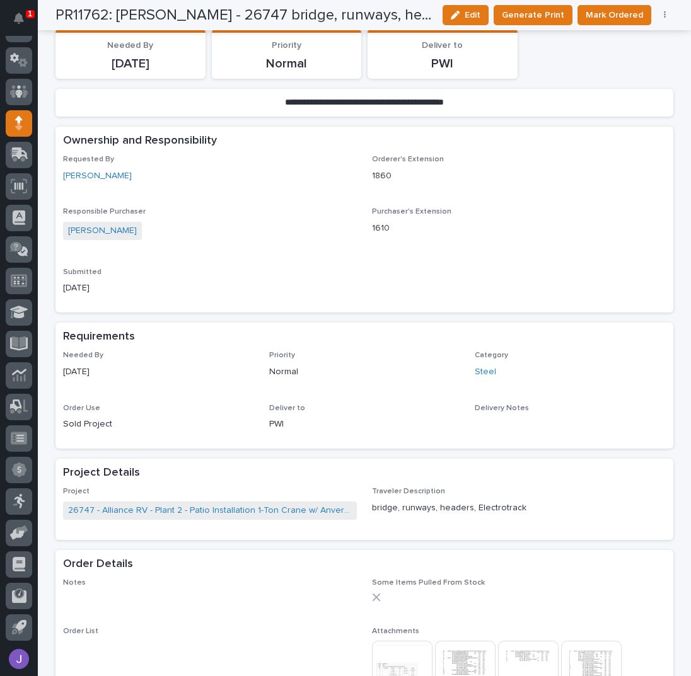
scroll to position [0, 0]
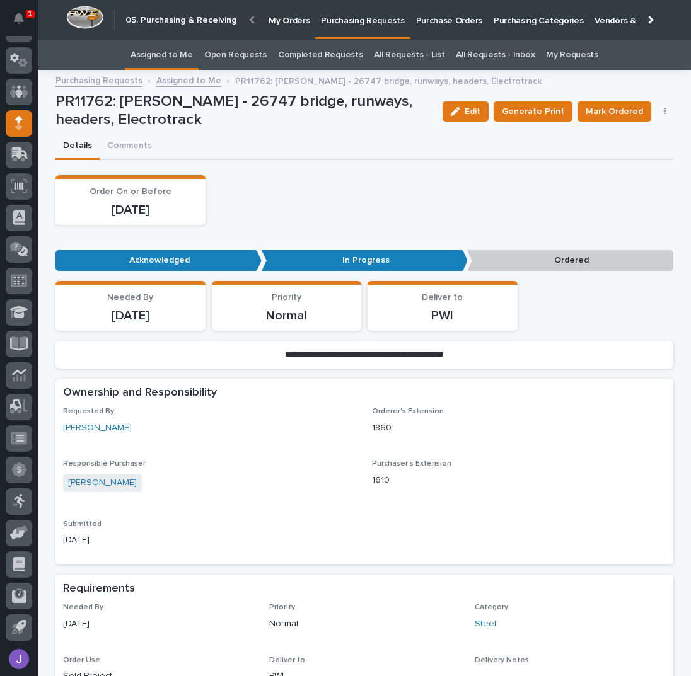
click at [417, 11] on p "Purchase Orders" at bounding box center [449, 13] width 66 height 26
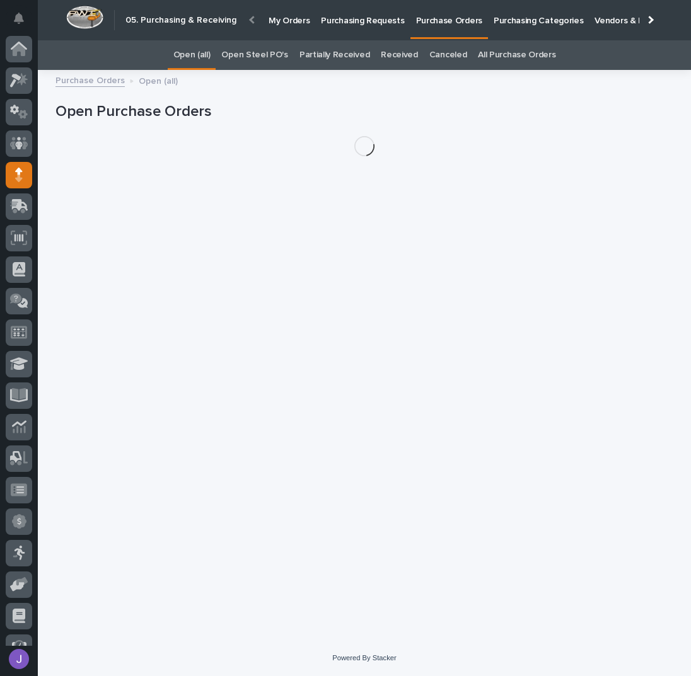
scroll to position [52, 0]
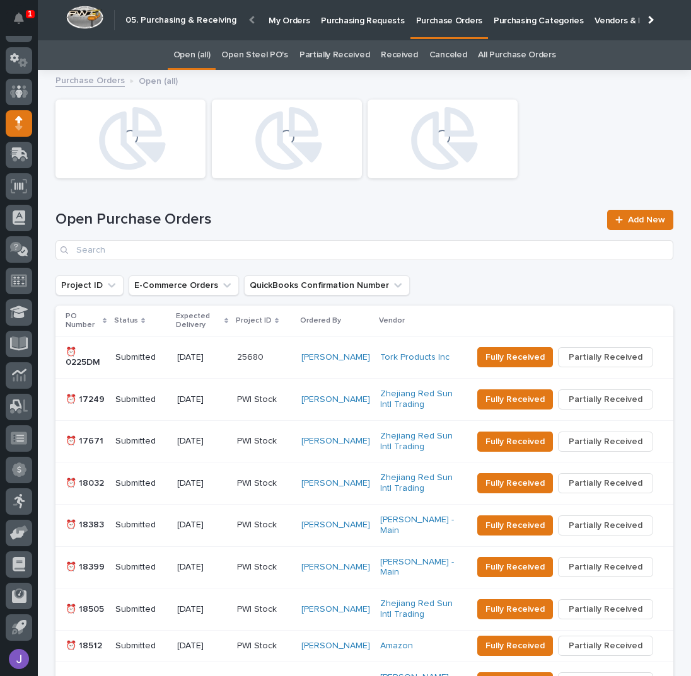
click at [245, 55] on link "Open Steel PO's" at bounding box center [254, 55] width 66 height 30
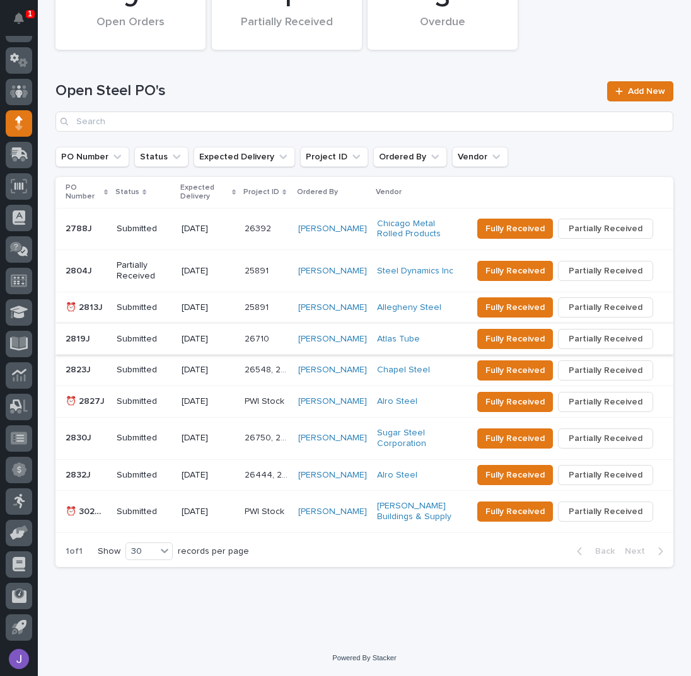
scroll to position [178, 0]
click at [643, 81] on link "Add New" at bounding box center [640, 91] width 66 height 20
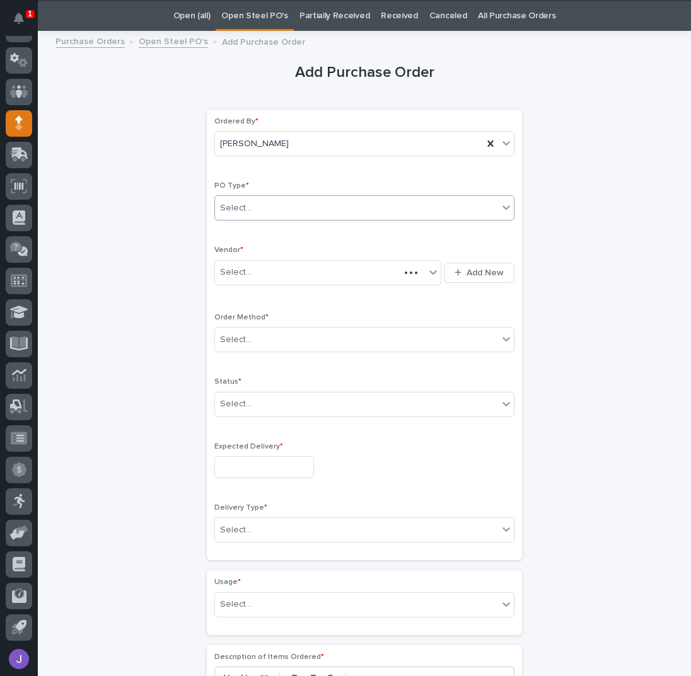
scroll to position [40, 0]
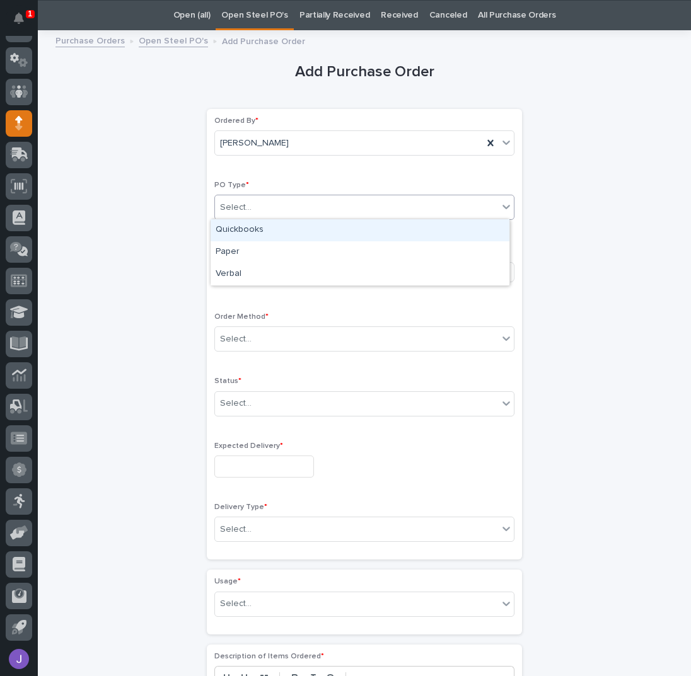
click at [288, 209] on div "Select..." at bounding box center [356, 207] width 283 height 21
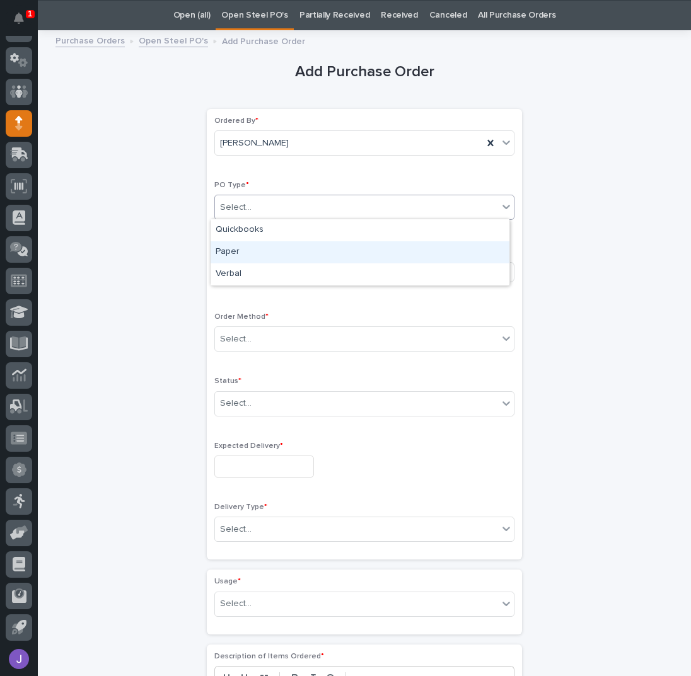
click at [224, 256] on div "Paper" at bounding box center [359, 252] width 299 height 22
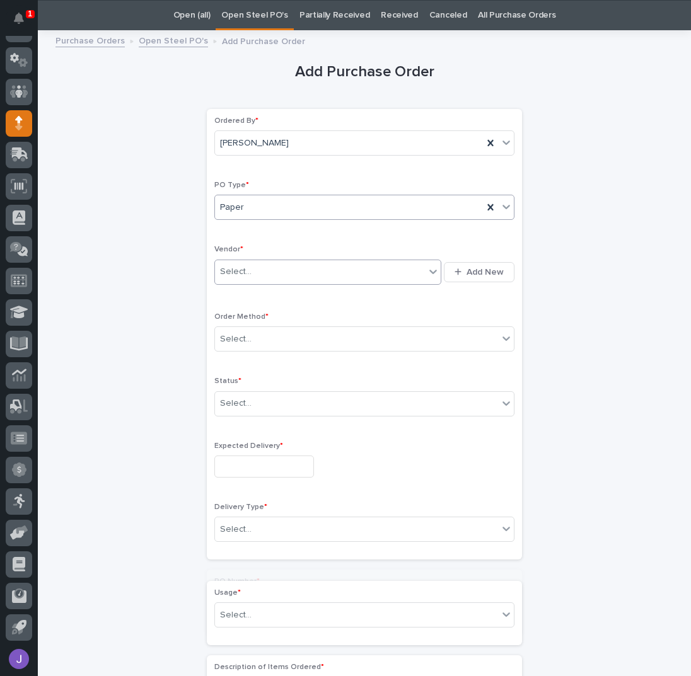
click at [235, 267] on div "Select..." at bounding box center [236, 271] width 32 height 13
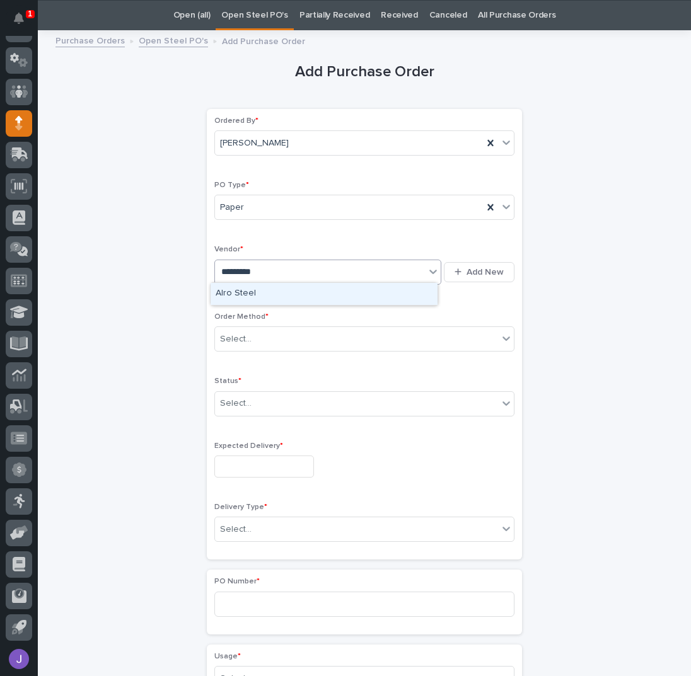
type input "**********"
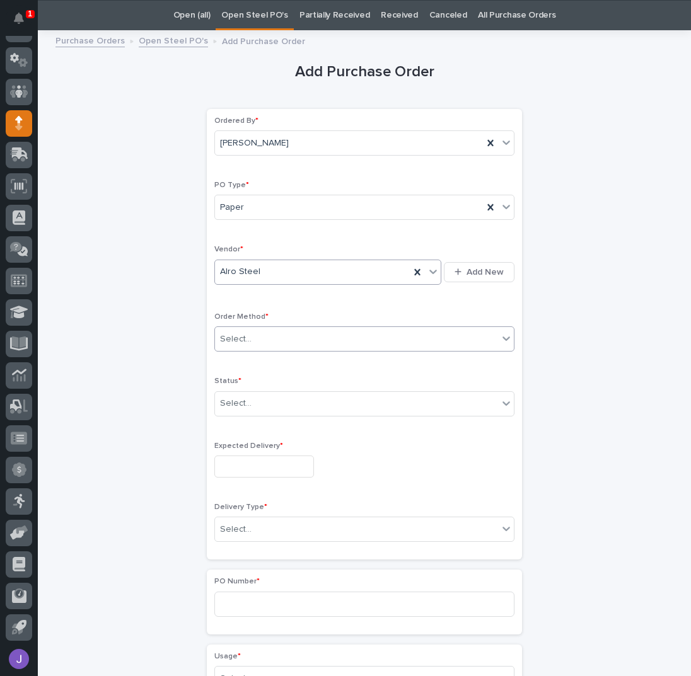
click at [250, 336] on div "Select..." at bounding box center [356, 339] width 283 height 21
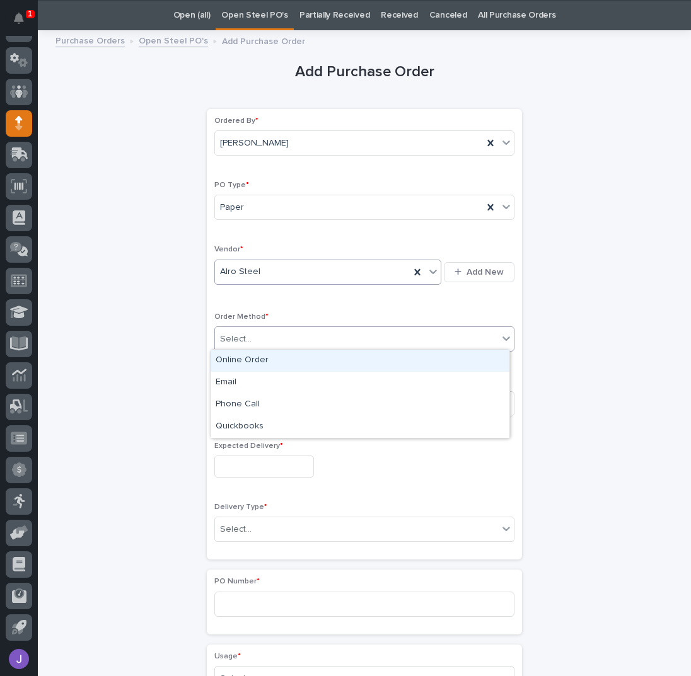
click at [246, 358] on div "Online Order" at bounding box center [359, 361] width 299 height 22
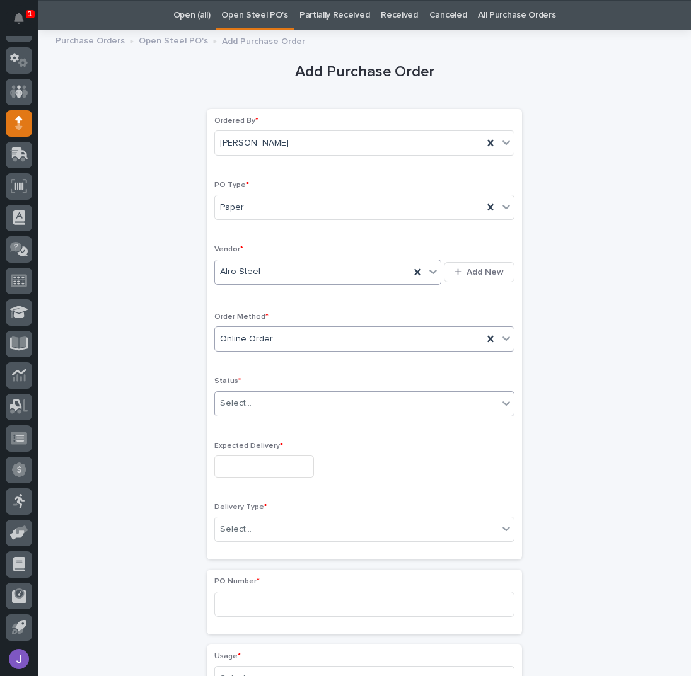
click at [241, 398] on div "Select..." at bounding box center [236, 403] width 32 height 13
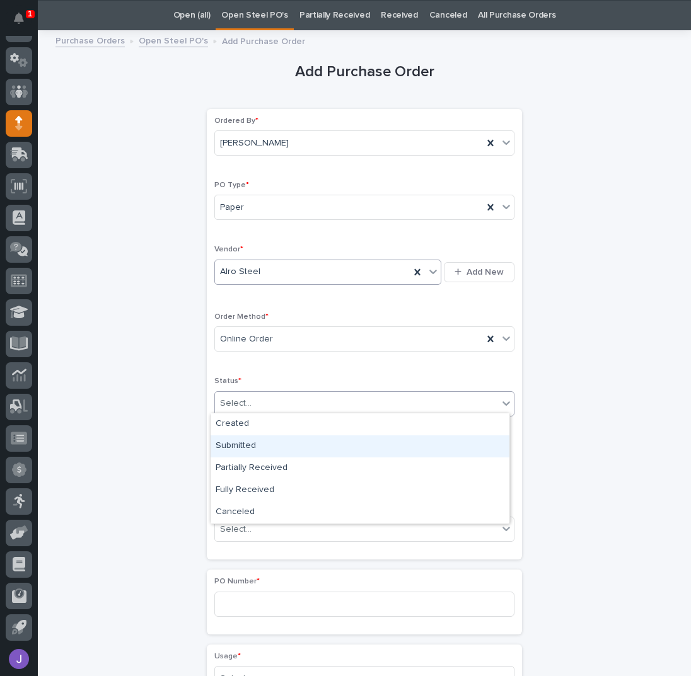
click at [244, 440] on div "Submitted" at bounding box center [359, 446] width 299 height 22
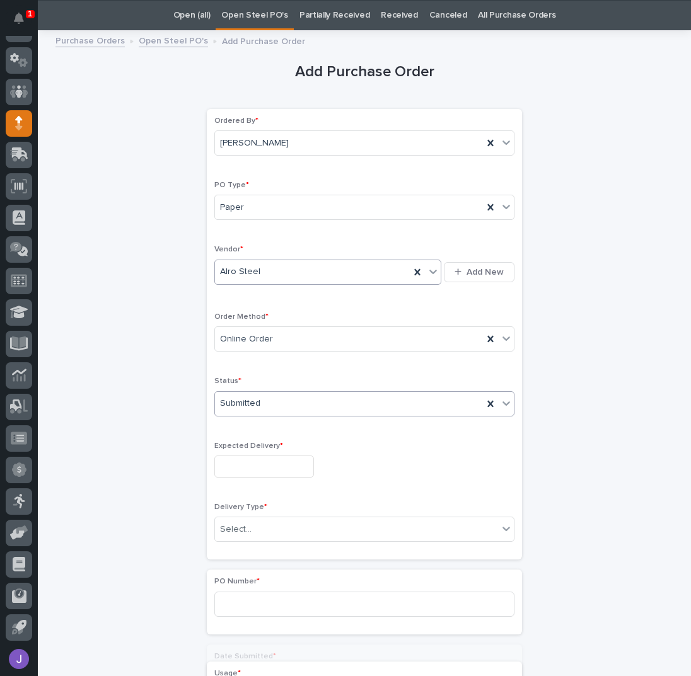
click at [246, 459] on input "text" at bounding box center [264, 467] width 100 height 22
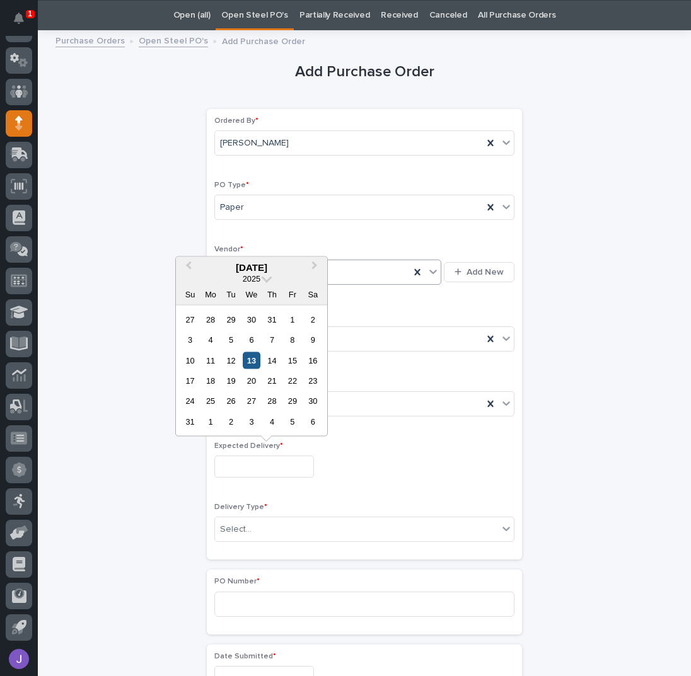
click at [248, 361] on div "13" at bounding box center [251, 360] width 17 height 17
type input "**********"
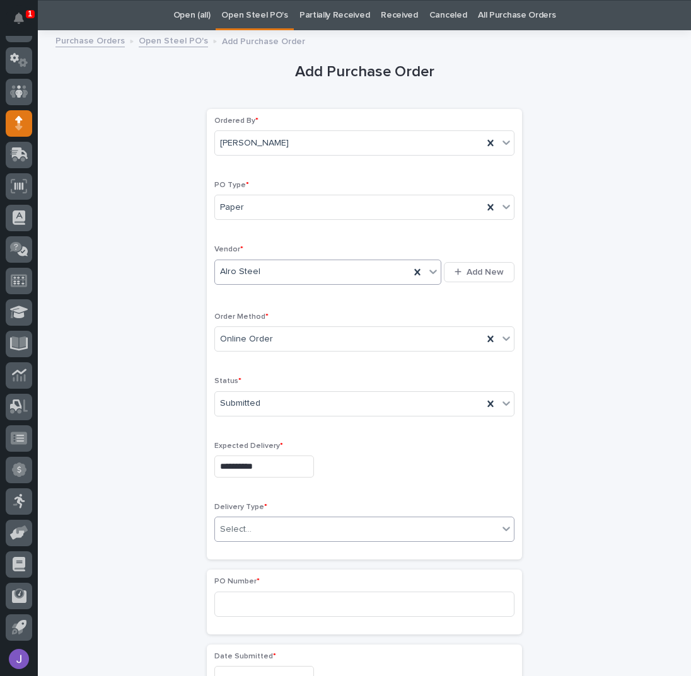
click at [230, 524] on div "Select..." at bounding box center [236, 529] width 32 height 13
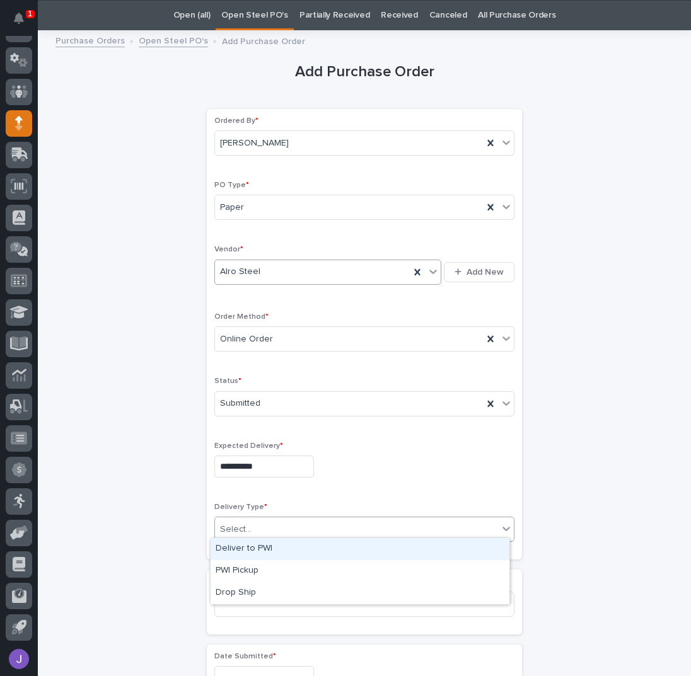
click at [244, 543] on div "Deliver to PWI" at bounding box center [359, 549] width 299 height 22
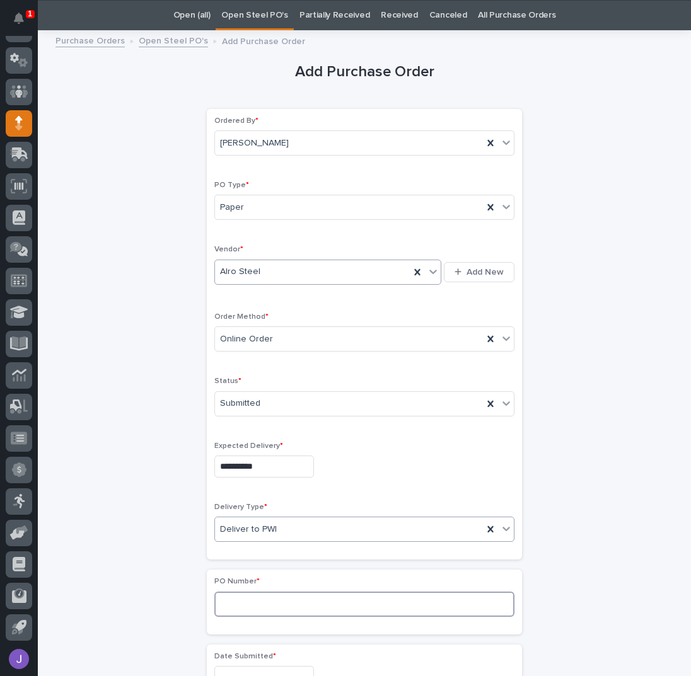
click at [240, 597] on input at bounding box center [364, 604] width 300 height 25
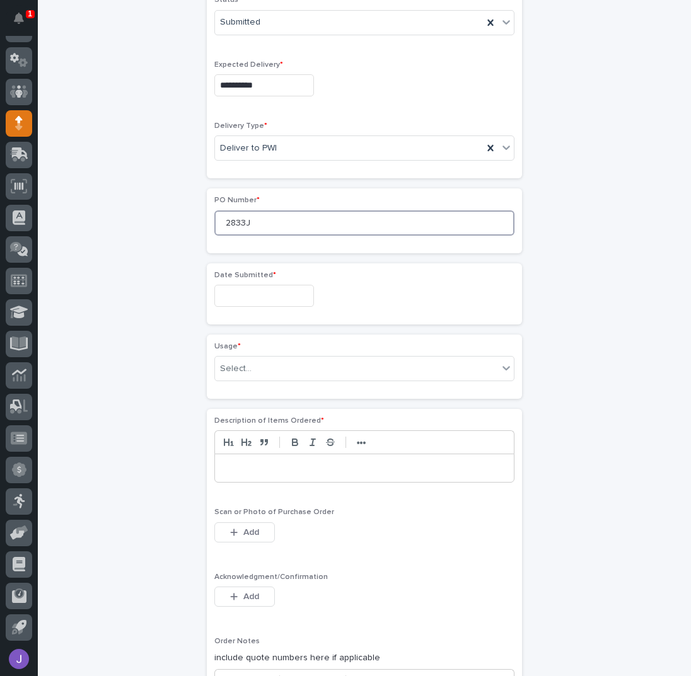
scroll to position [460, 0]
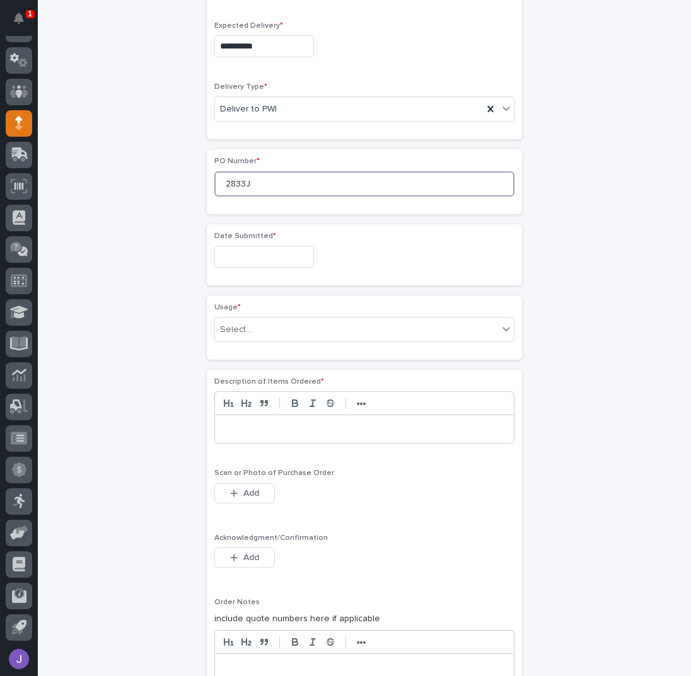
type input "2833J"
click at [255, 256] on input "text" at bounding box center [264, 257] width 100 height 22
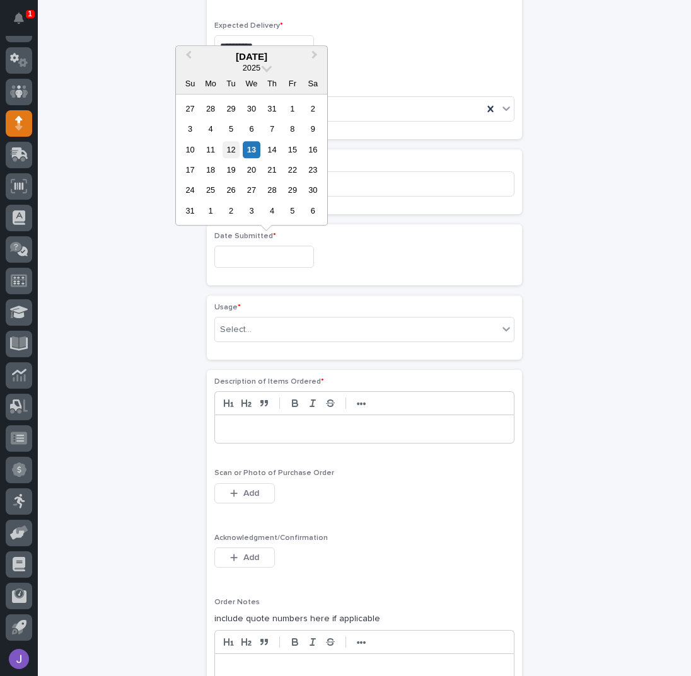
click at [233, 152] on div "12" at bounding box center [230, 149] width 17 height 17
type input "**********"
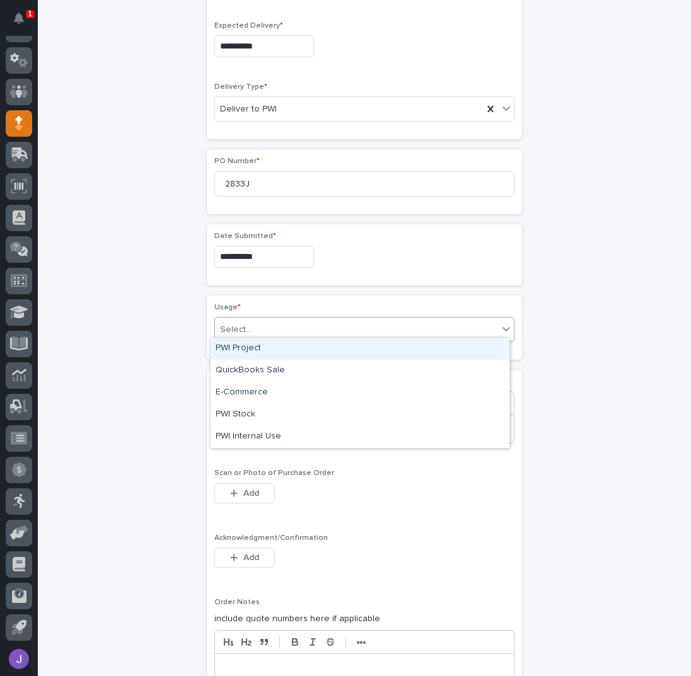
click at [257, 323] on div "Select..." at bounding box center [356, 329] width 283 height 21
click at [253, 348] on div "PWI Project" at bounding box center [359, 349] width 299 height 22
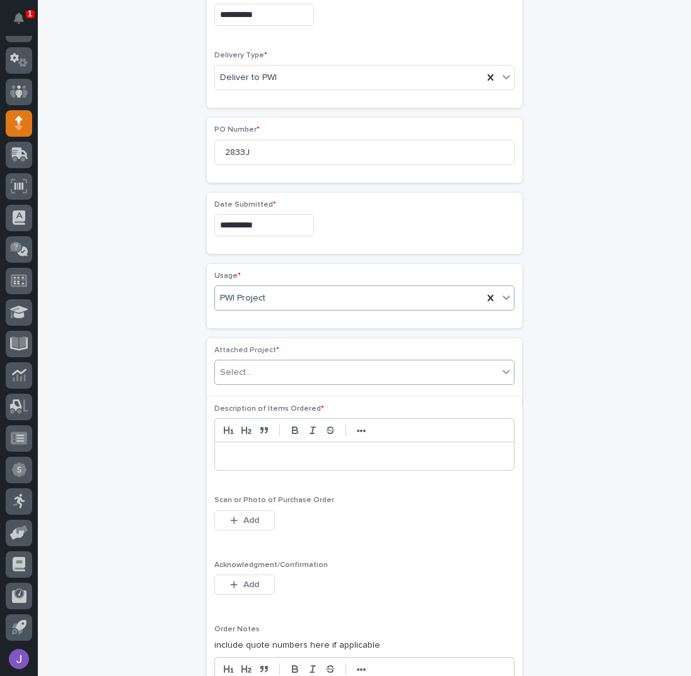
scroll to position [497, 0]
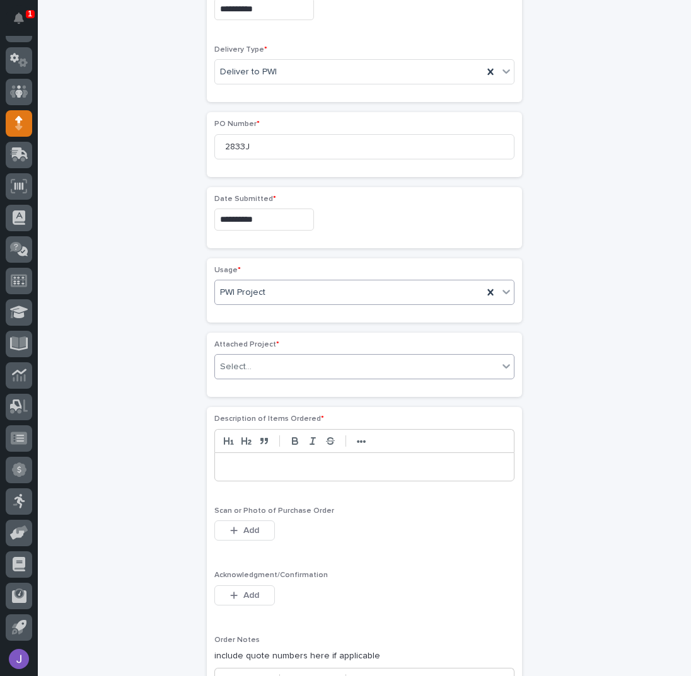
click at [245, 363] on div "Select..." at bounding box center [356, 367] width 283 height 21
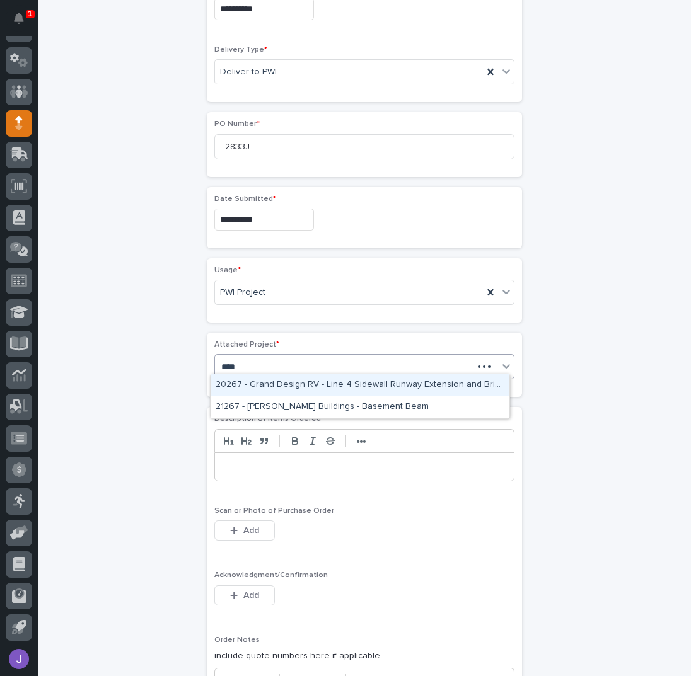
type input "*****"
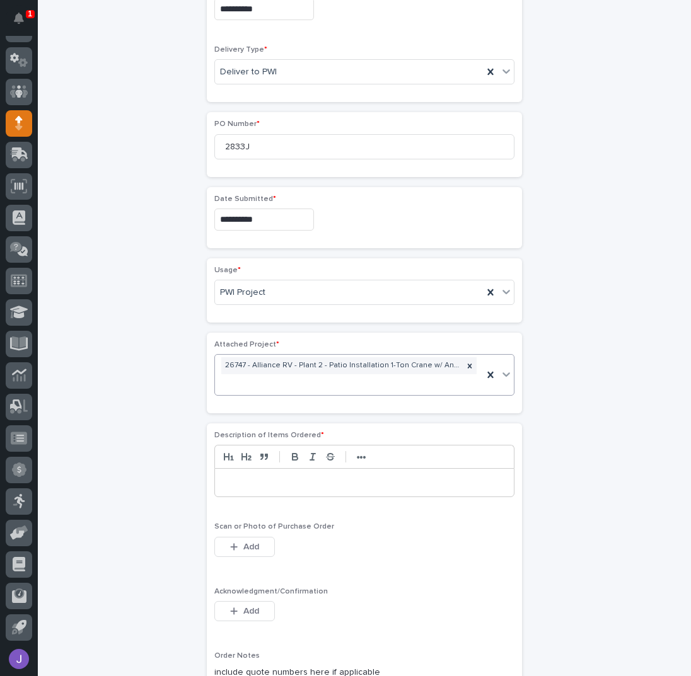
scroll to position [505, 0]
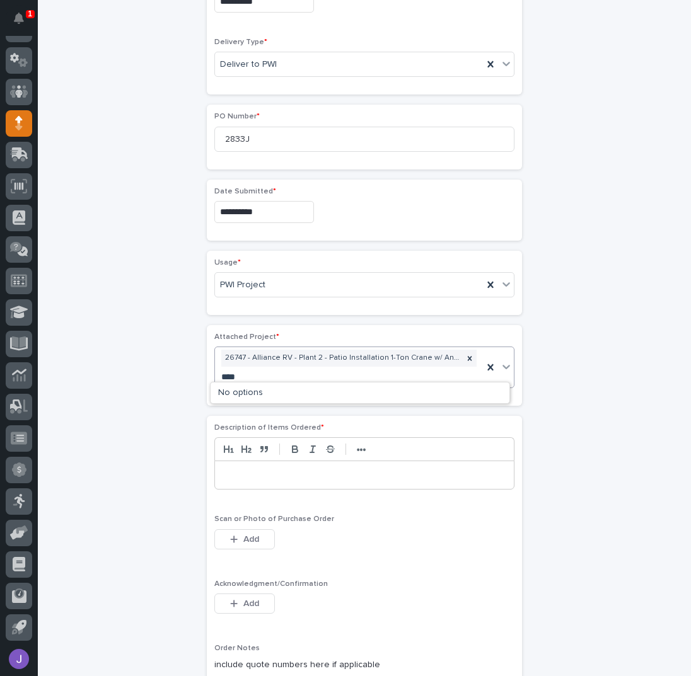
type input "*****"
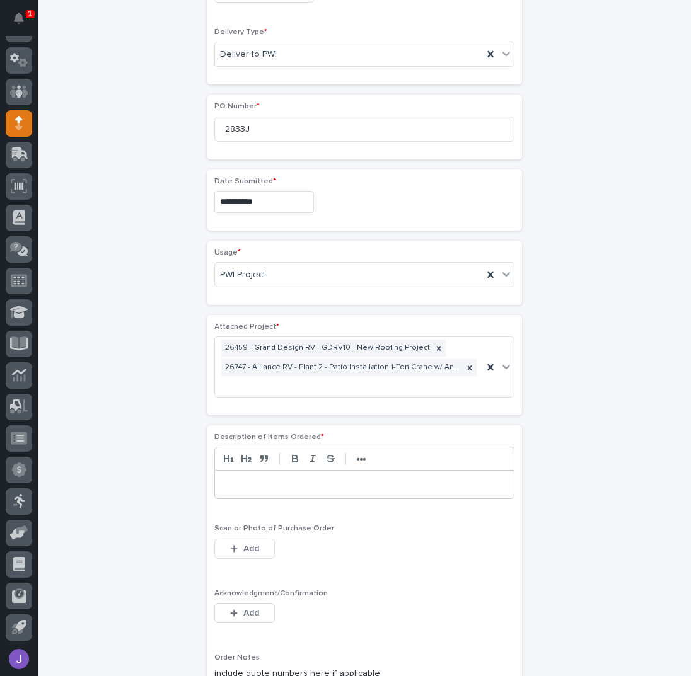
click at [260, 481] on p at bounding box center [364, 484] width 280 height 13
click at [243, 609] on span "Add" at bounding box center [251, 613] width 16 height 9
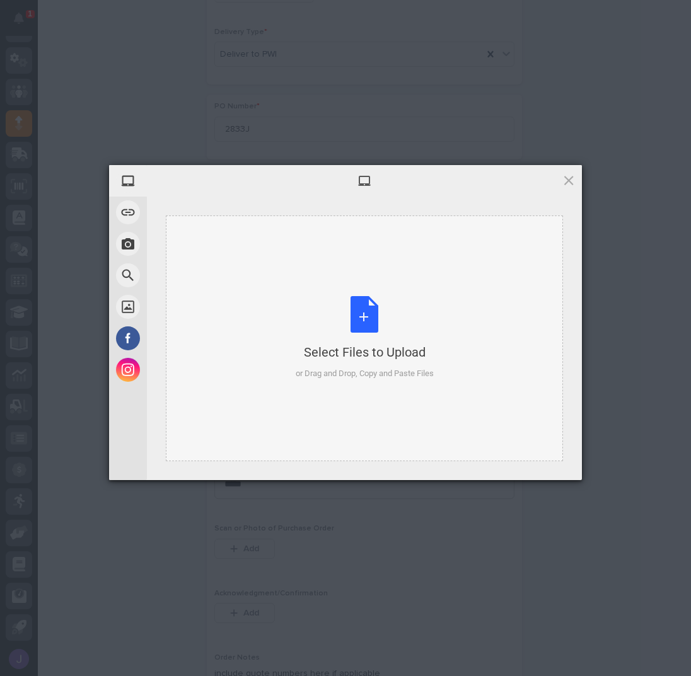
click at [364, 320] on div "Select Files to Upload or Drag and Drop, Copy and Paste Files" at bounding box center [365, 338] width 138 height 84
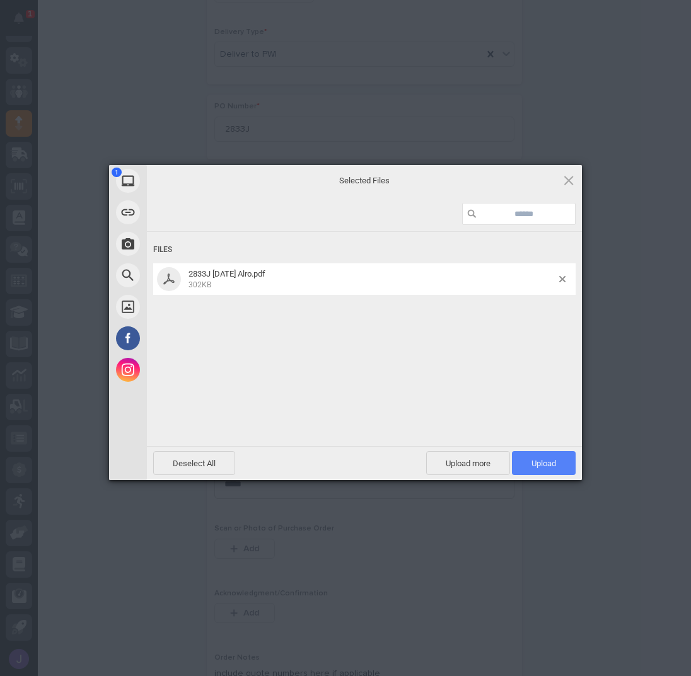
click at [534, 465] on span "Upload 1" at bounding box center [543, 463] width 25 height 9
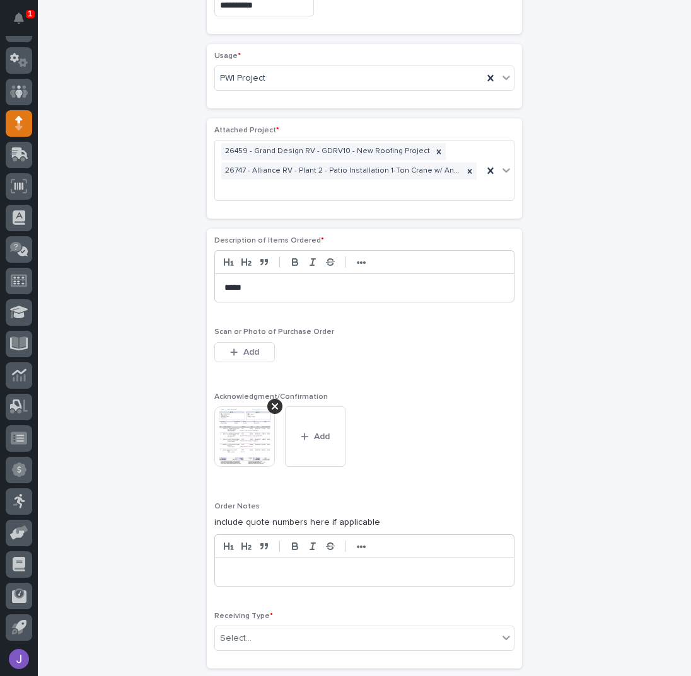
scroll to position [790, 0]
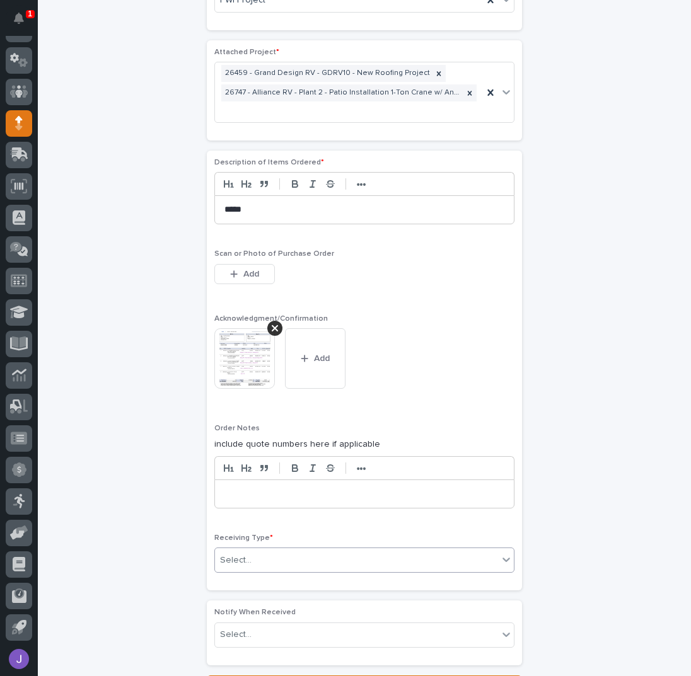
click at [256, 550] on div "Select..." at bounding box center [356, 560] width 283 height 21
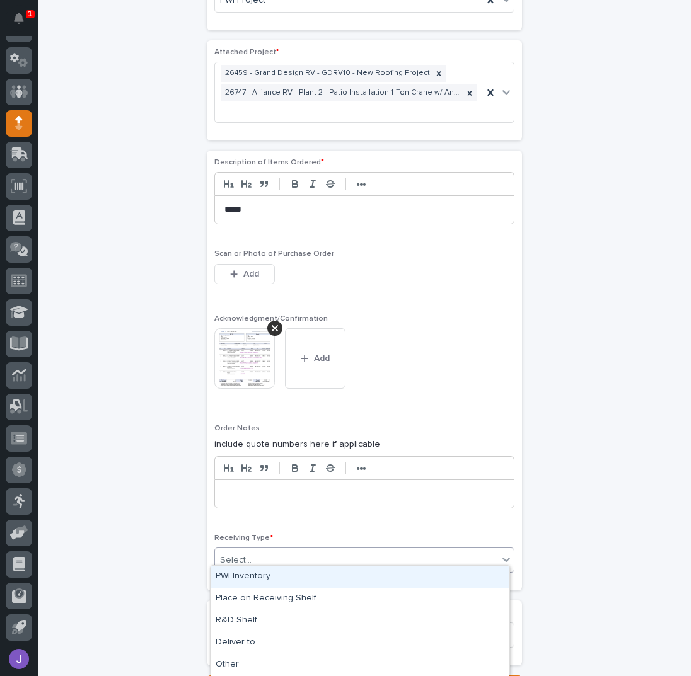
click at [251, 572] on div "PWI Inventory" at bounding box center [359, 577] width 299 height 22
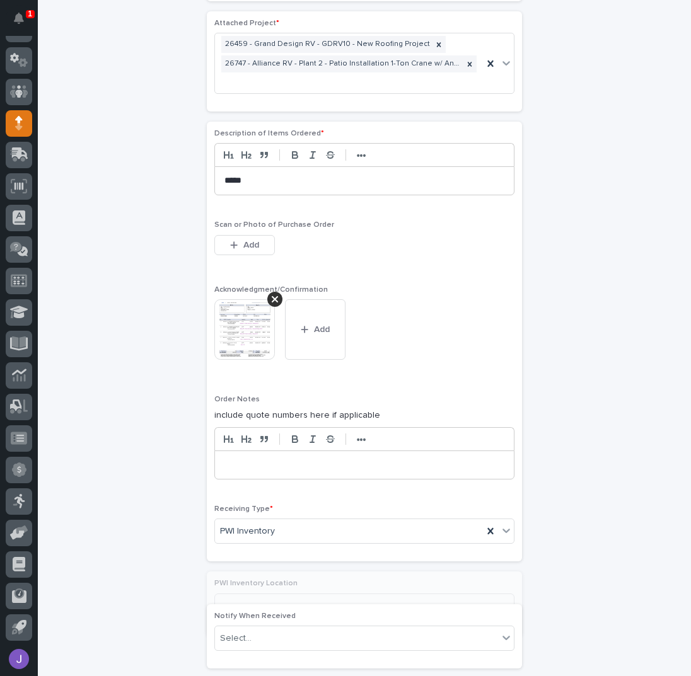
scroll to position [941, 0]
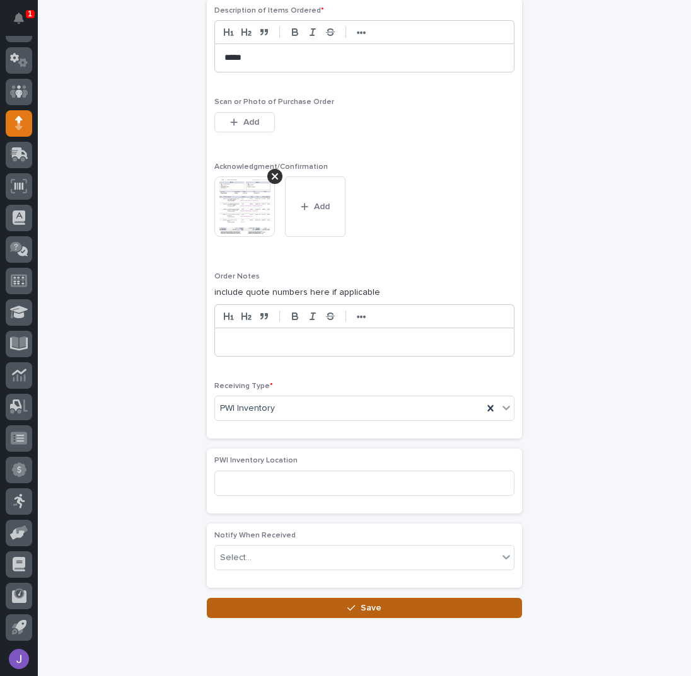
click at [263, 601] on button "Save" at bounding box center [364, 608] width 315 height 20
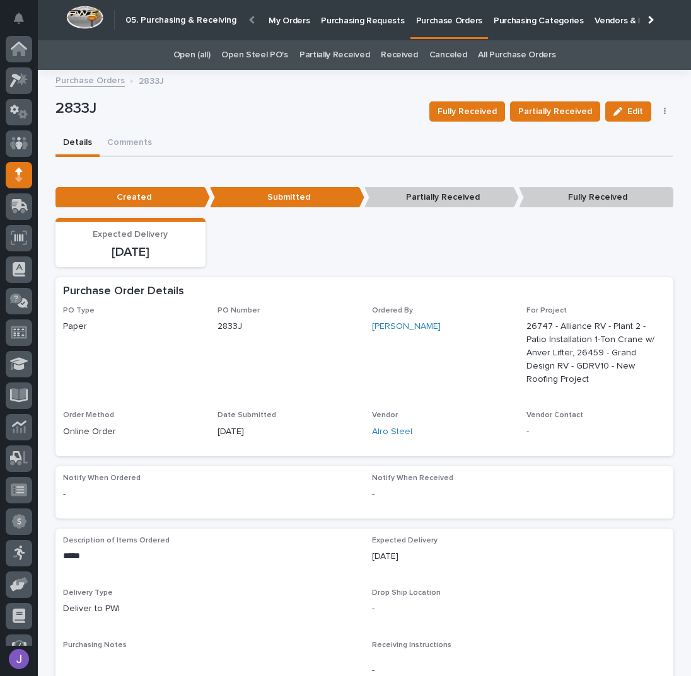
scroll to position [52, 0]
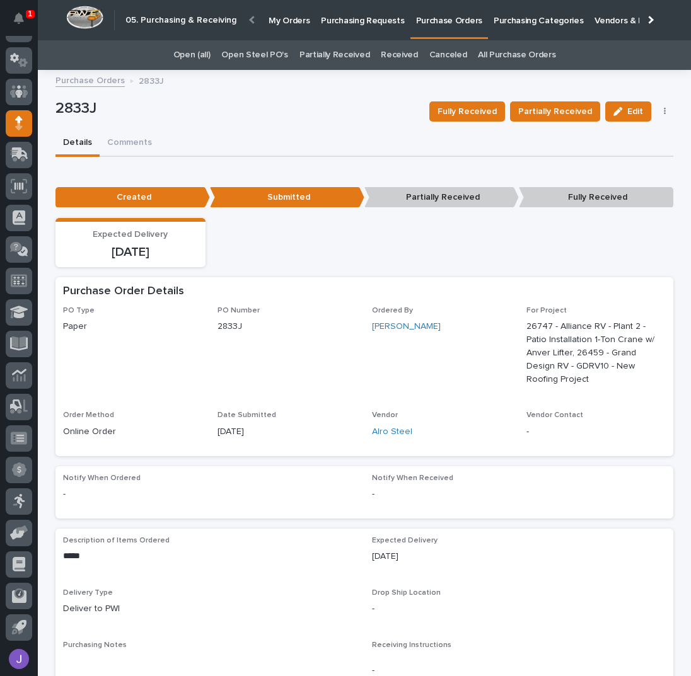
click at [351, 22] on p "Purchasing Requests" at bounding box center [362, 13] width 83 height 26
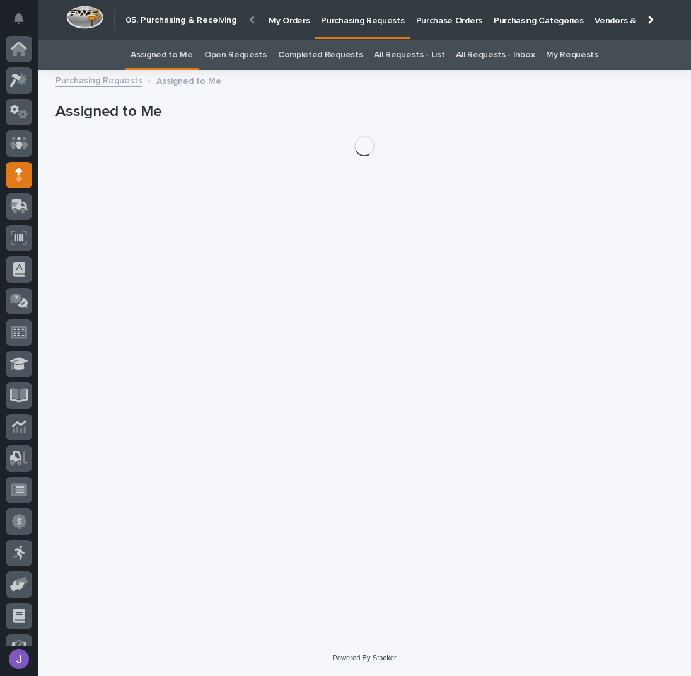
scroll to position [52, 0]
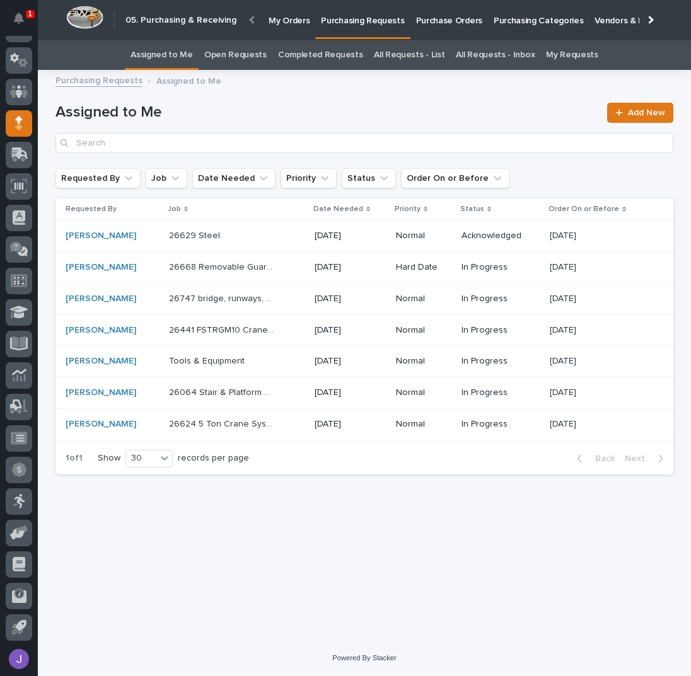
click at [222, 303] on div "26747 bridge, runways, headers, Electrotrack 26747 bridge, runways, headers, El…" at bounding box center [236, 299] width 135 height 21
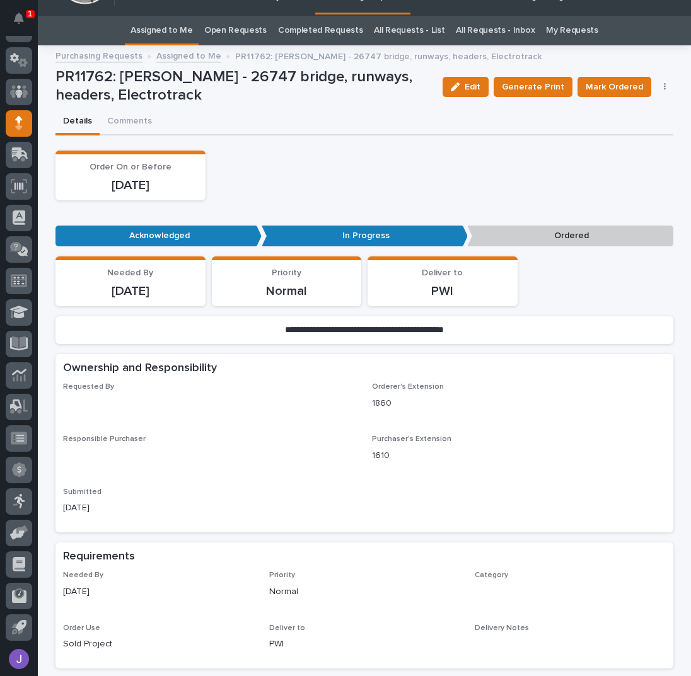
scroll to position [40, 0]
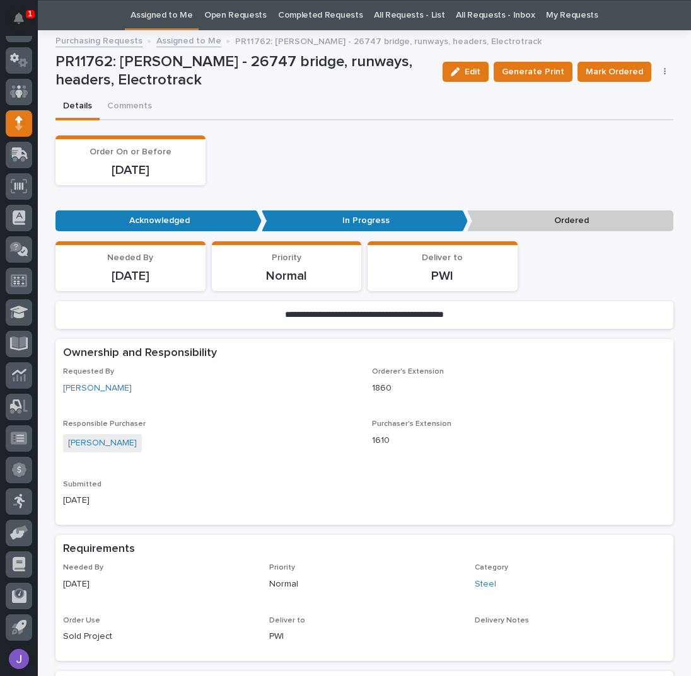
click at [658, 69] on button "button" at bounding box center [665, 71] width 18 height 9
click at [626, 121] on span "Edit Linked PO's" at bounding box center [624, 117] width 64 height 13
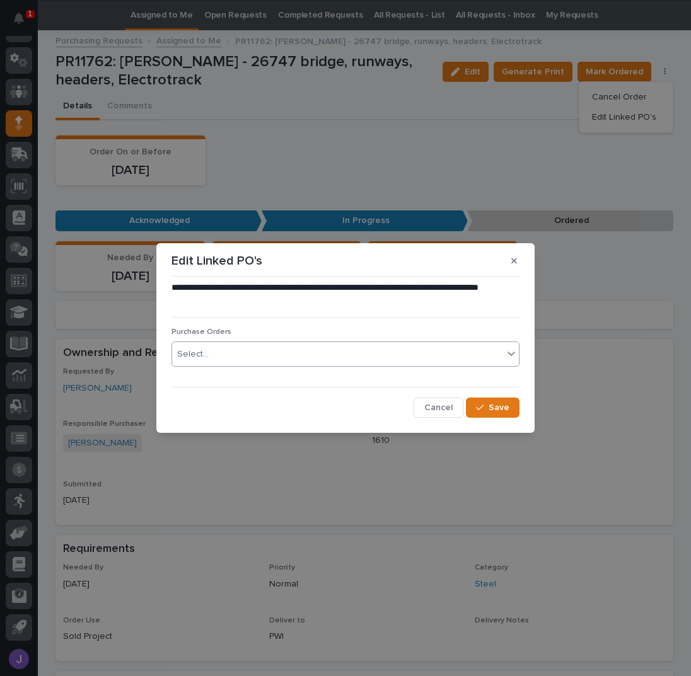
click at [265, 359] on div "Select..." at bounding box center [337, 354] width 331 height 21
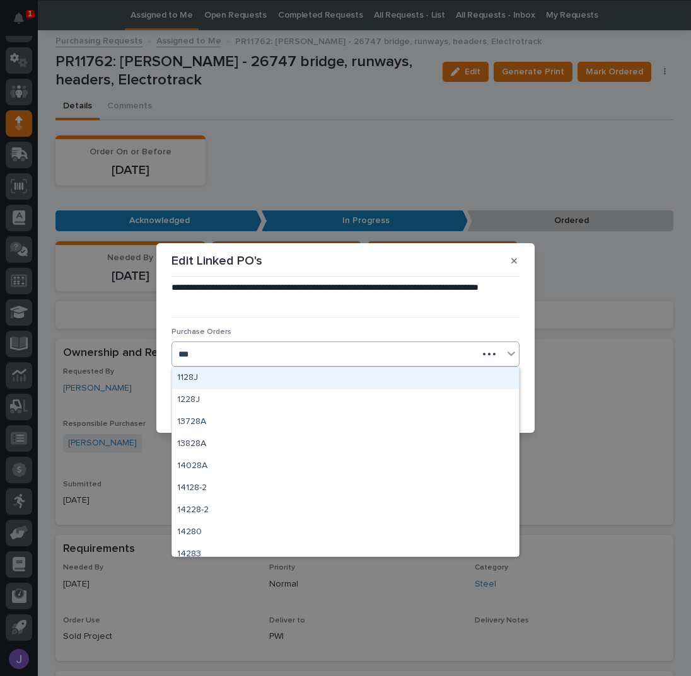
type input "****"
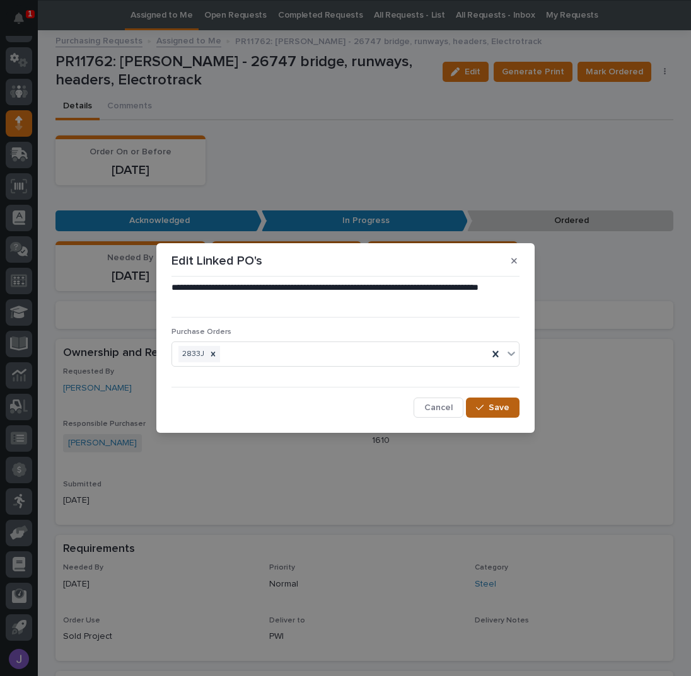
click at [488, 409] on div "button" at bounding box center [482, 407] width 13 height 9
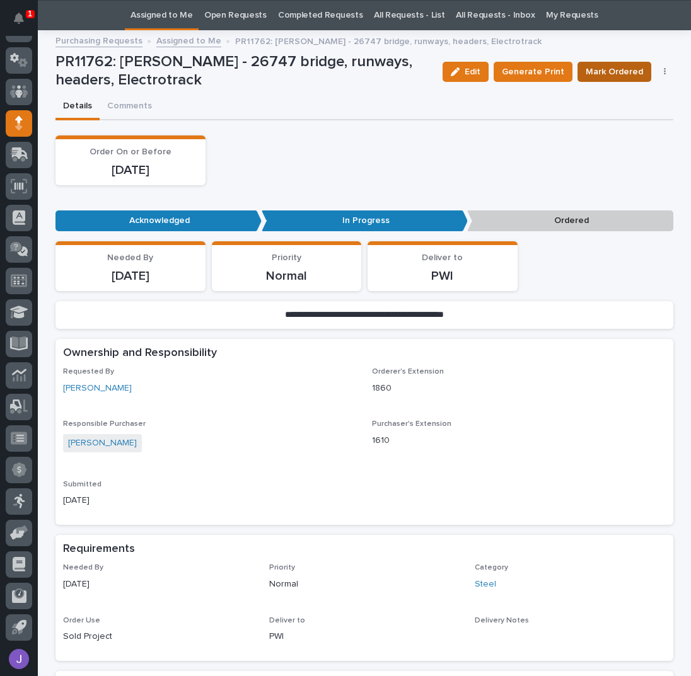
click at [603, 75] on span "Mark Ordered" at bounding box center [613, 72] width 57 height 13
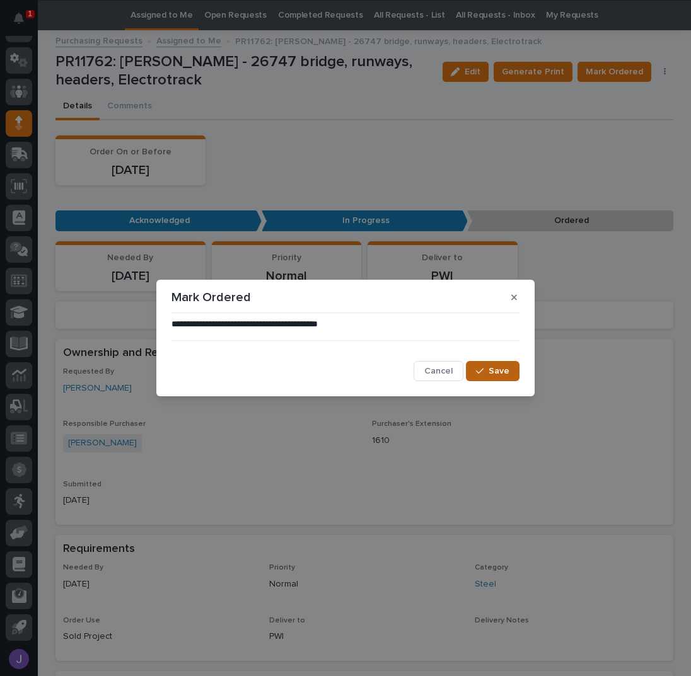
click at [478, 368] on icon "button" at bounding box center [480, 371] width 8 height 9
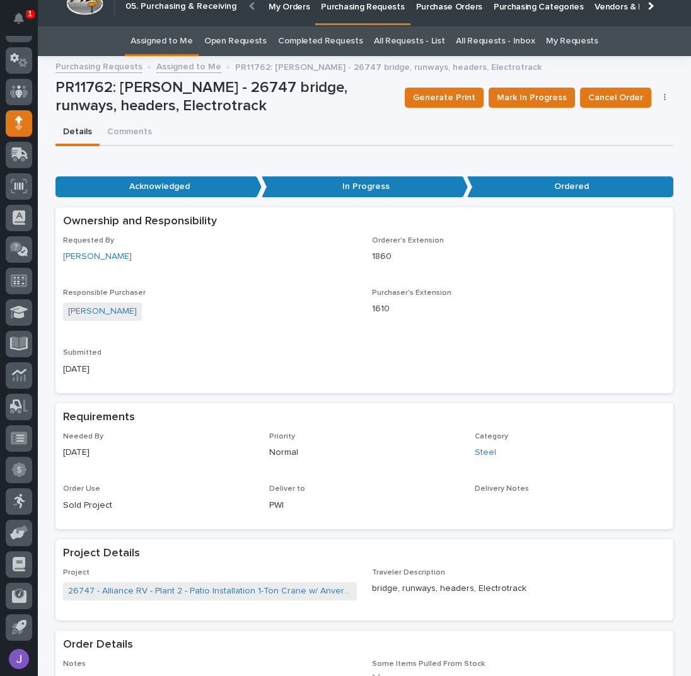
scroll to position [0, 0]
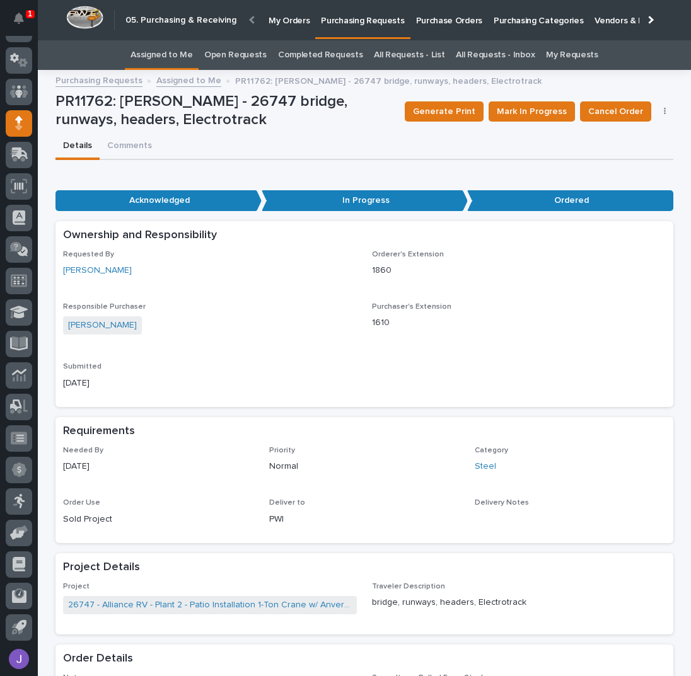
click at [173, 50] on link "Assigned to Me" at bounding box center [161, 55] width 62 height 30
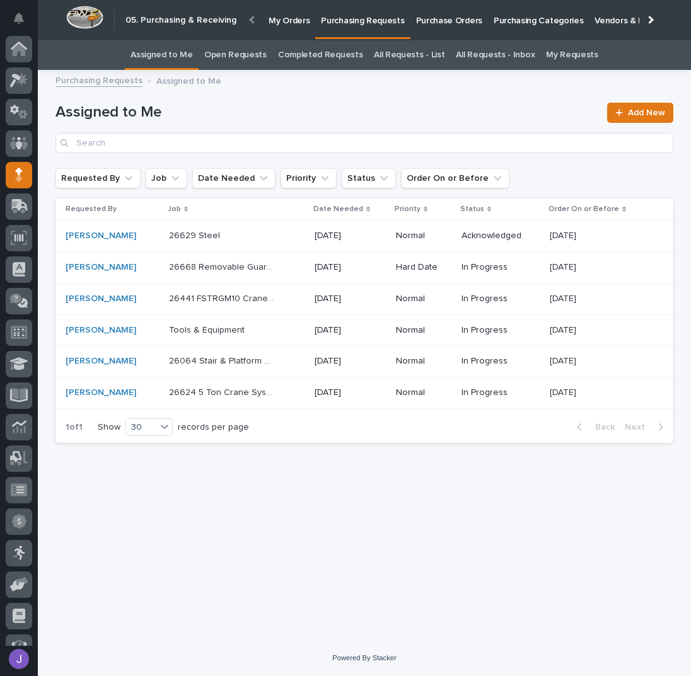
scroll to position [52, 0]
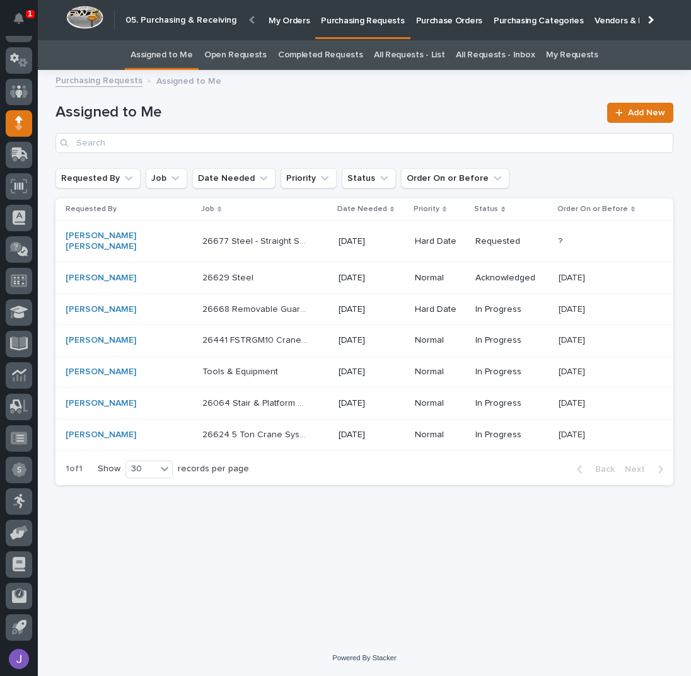
click at [314, 83] on div "Purchasing Requests Assigned to Me" at bounding box center [364, 81] width 630 height 18
